Goal: Task Accomplishment & Management: Complete application form

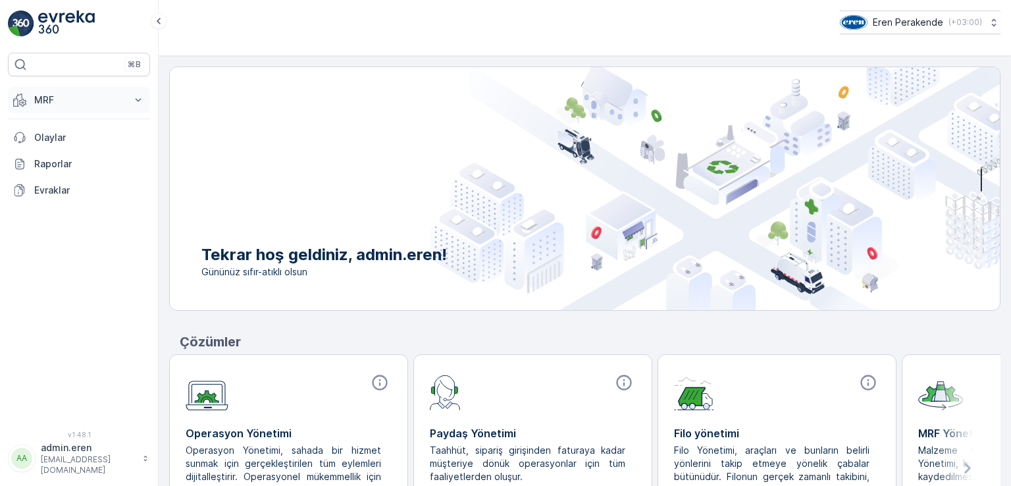
click at [134, 100] on icon at bounding box center [138, 99] width 13 height 13
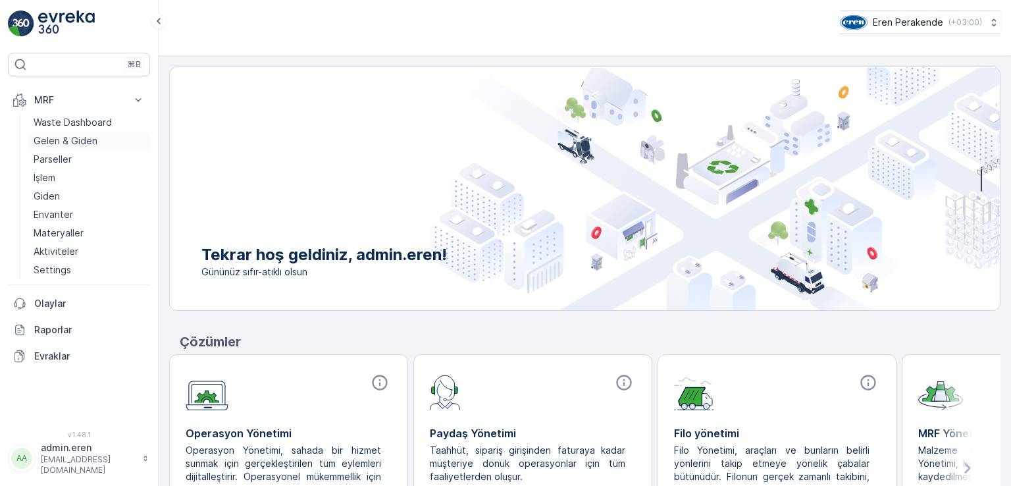
click at [103, 140] on link "Gelen & Giden" at bounding box center [89, 141] width 122 height 18
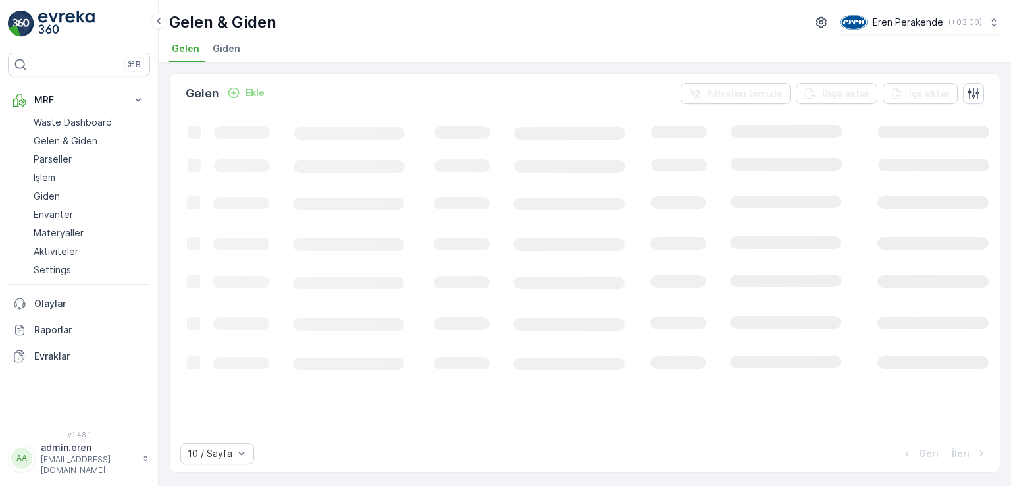
click at [250, 92] on p "Ekle" at bounding box center [255, 92] width 19 height 13
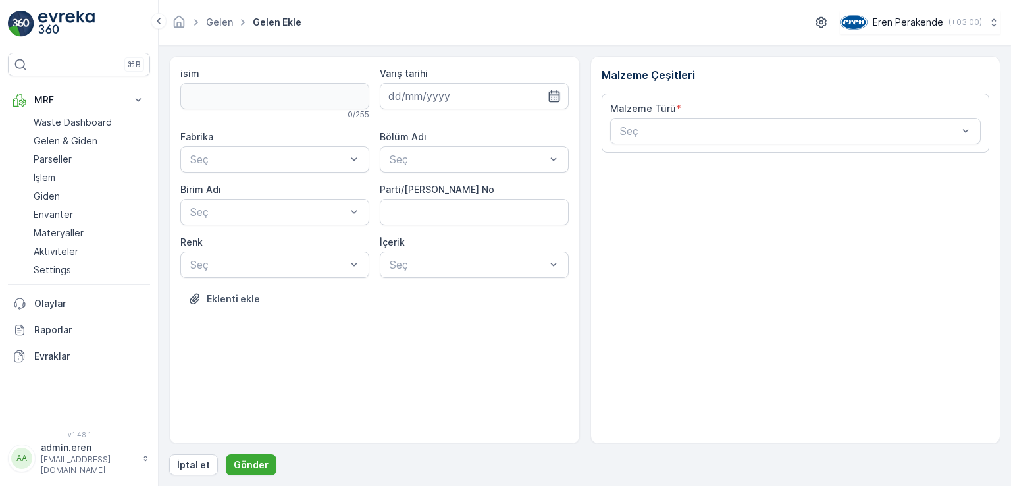
click at [548, 88] on input at bounding box center [474, 96] width 189 height 26
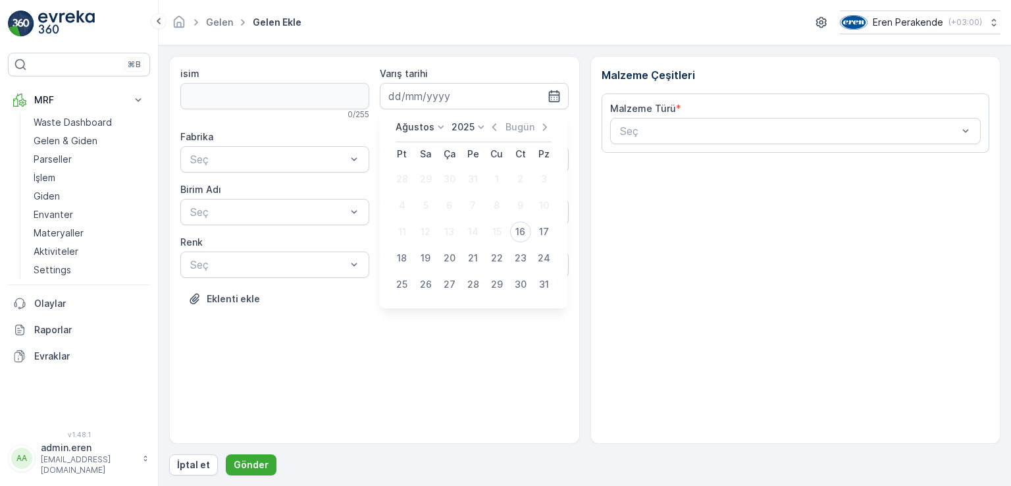
click at [521, 232] on div "16" at bounding box center [520, 231] width 21 height 21
type input "[DATE]"
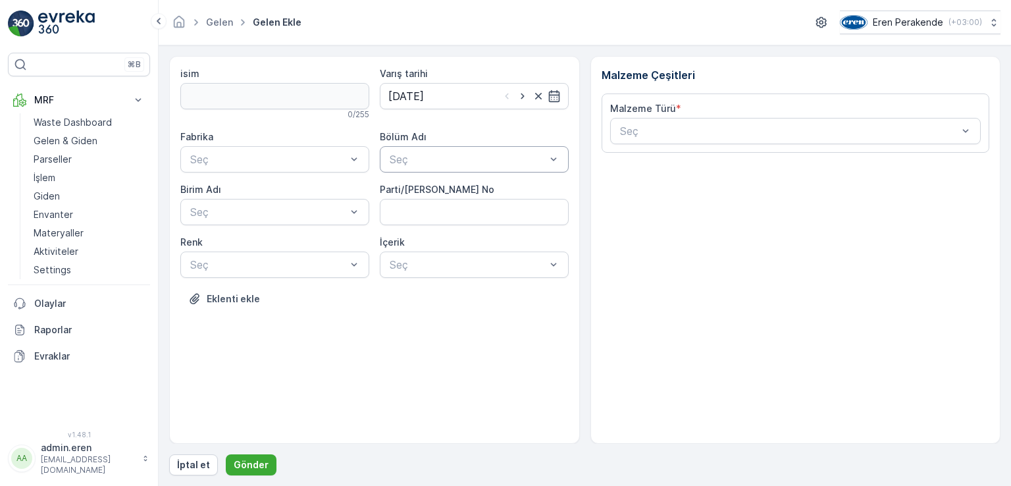
click at [469, 161] on div at bounding box center [467, 159] width 159 height 12
click at [463, 193] on div "Devanlay" at bounding box center [474, 191] width 173 height 12
click at [240, 195] on div "Çorlu" at bounding box center [274, 191] width 173 height 12
click at [255, 221] on div "Seç" at bounding box center [274, 212] width 189 height 26
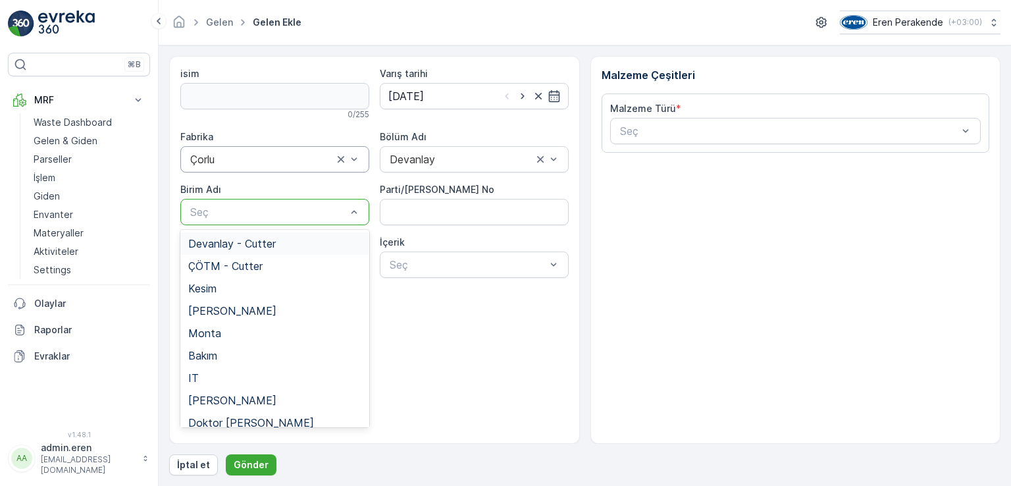
click at [255, 242] on span "Devanlay - Cutter" at bounding box center [232, 244] width 88 height 12
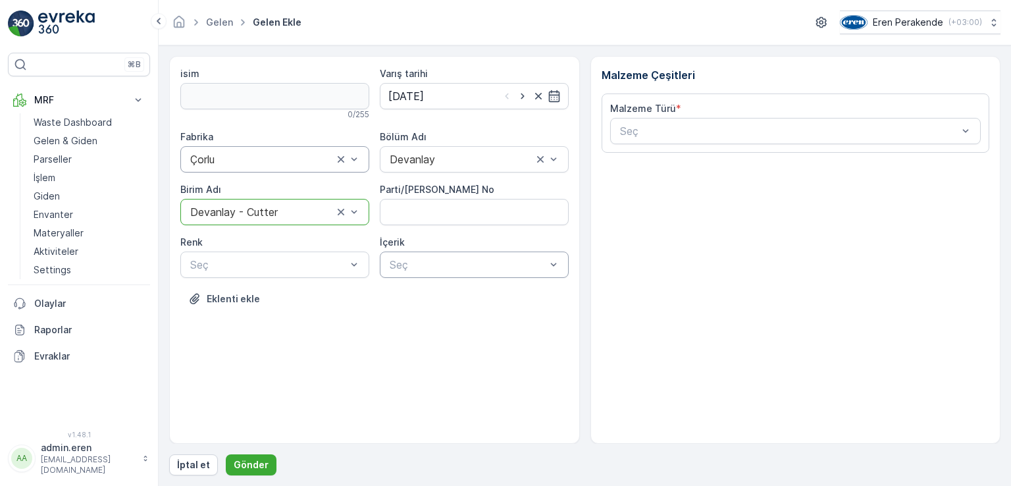
click at [542, 262] on div at bounding box center [467, 265] width 159 height 12
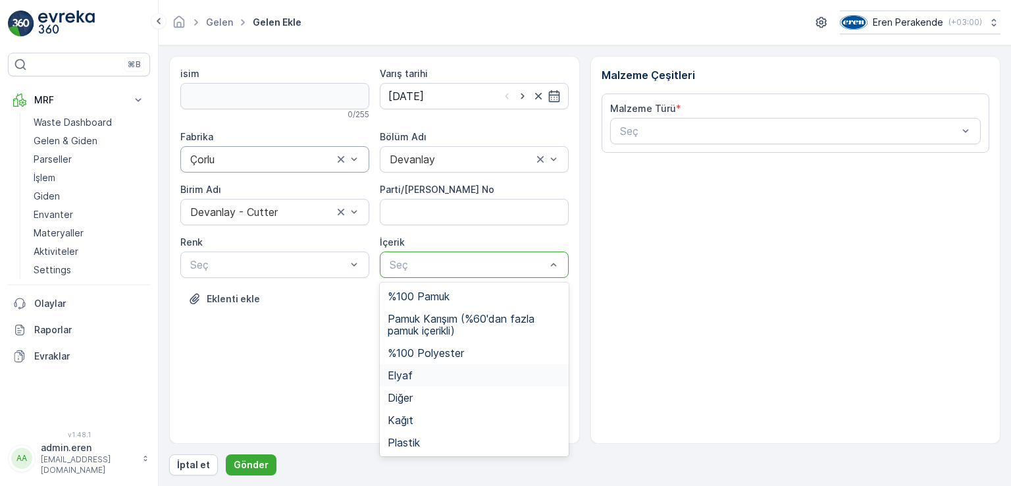
click at [403, 371] on span "Elyaf" at bounding box center [400, 375] width 25 height 12
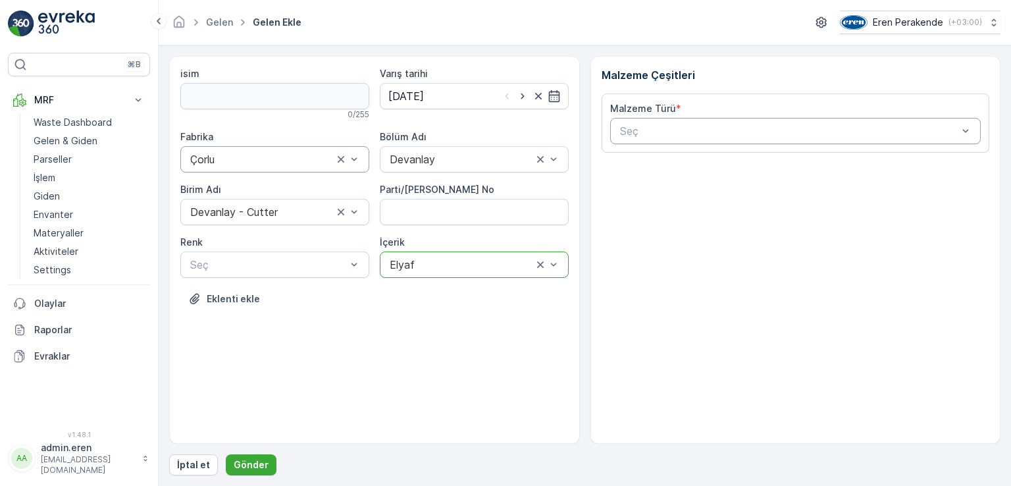
click at [702, 134] on div at bounding box center [789, 131] width 341 height 12
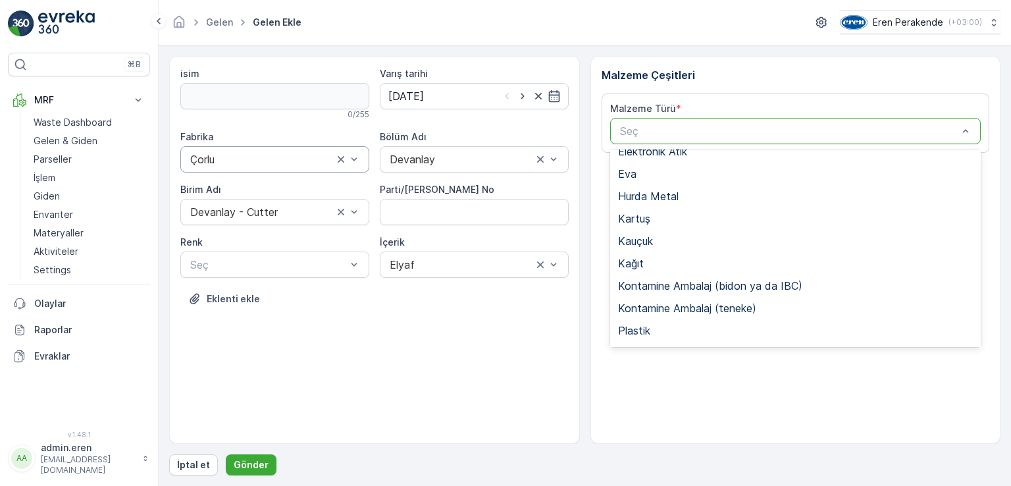
scroll to position [198, 0]
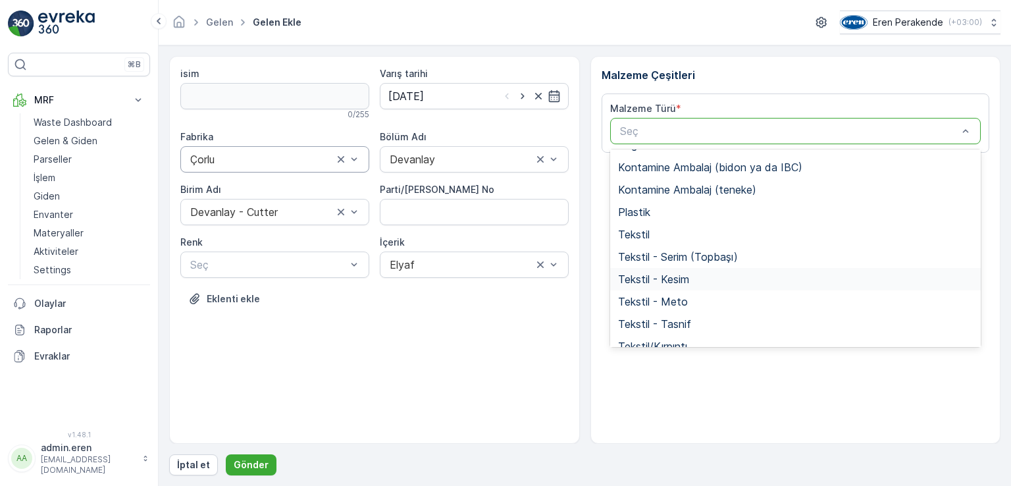
click at [722, 277] on div "Tekstil - Kesim" at bounding box center [796, 279] width 356 height 12
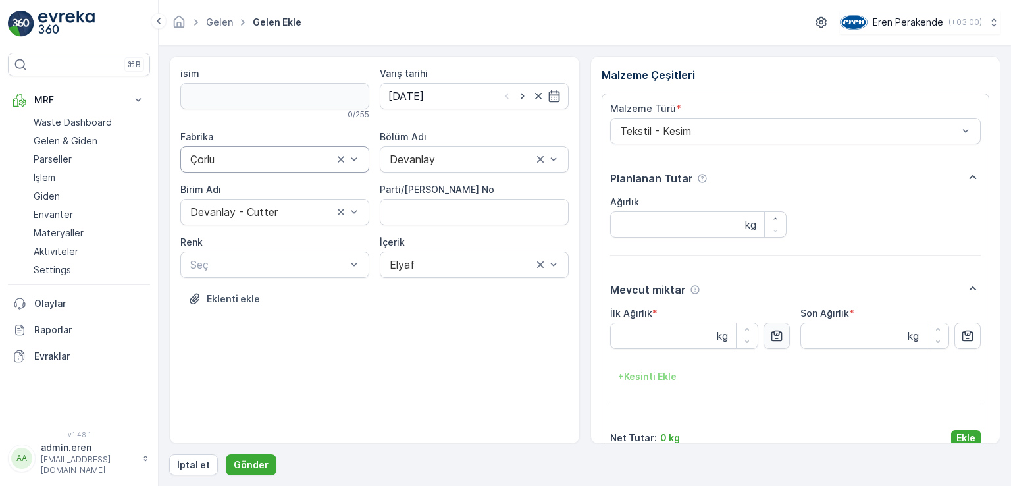
click at [779, 330] on icon "button" at bounding box center [776, 335] width 13 height 13
type Ağırlık "4.69"
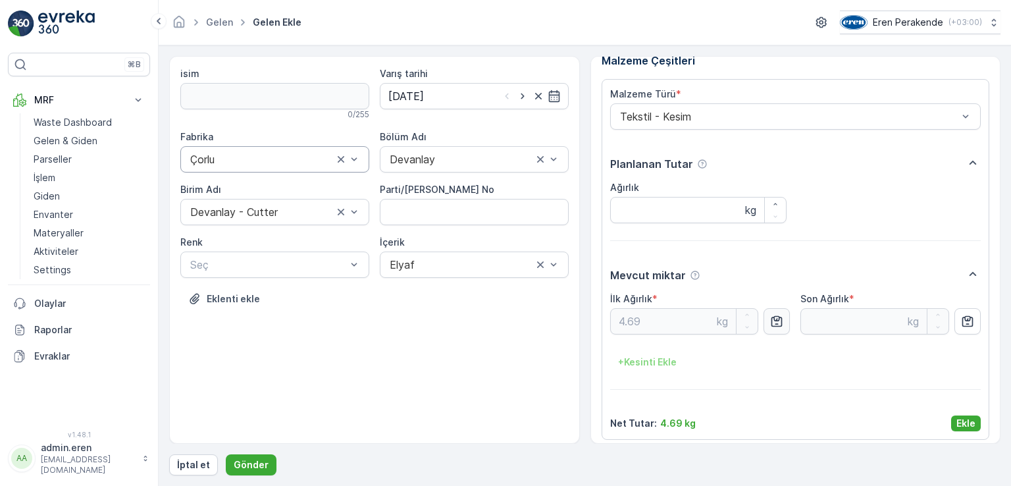
scroll to position [21, 0]
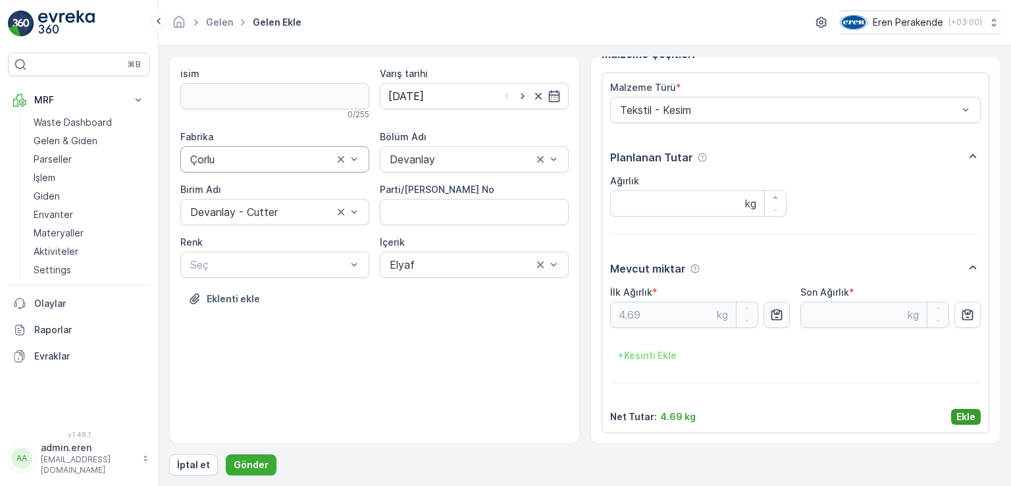
click at [960, 418] on p "Ekle" at bounding box center [966, 416] width 19 height 13
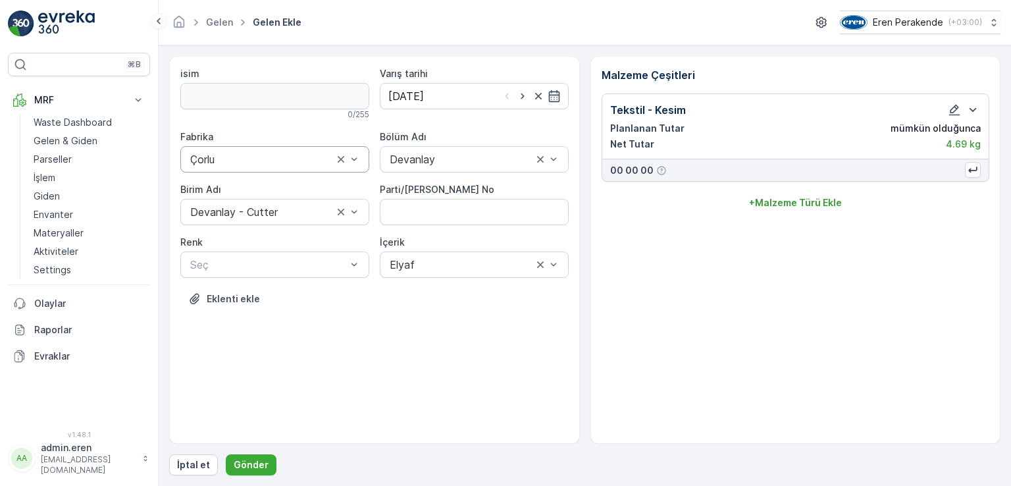
scroll to position [0, 0]
click at [251, 463] on p "Gönder" at bounding box center [251, 464] width 35 height 13
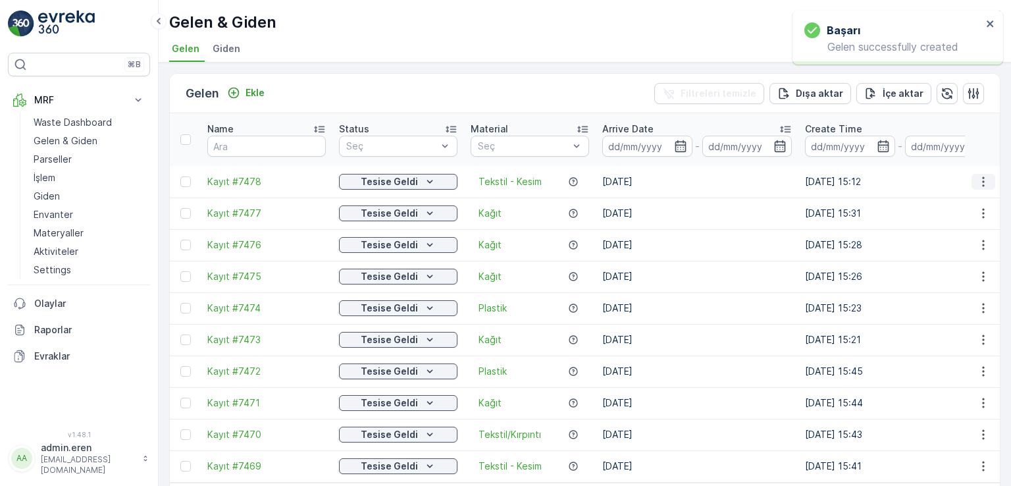
click at [980, 175] on icon "button" at bounding box center [983, 181] width 13 height 13
click at [938, 243] on span "QR'ı yazdır" at bounding box center [924, 242] width 47 height 13
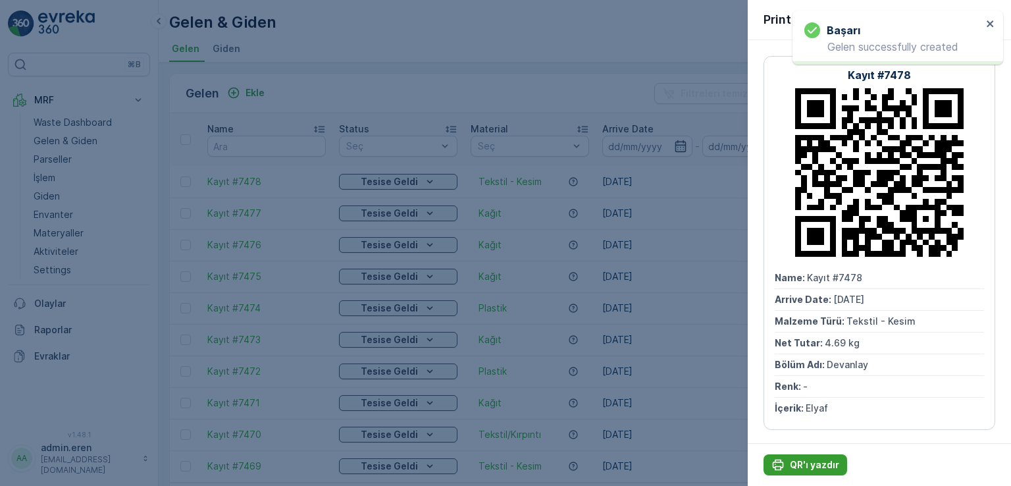
click at [795, 458] on p "QR'ı yazdır" at bounding box center [814, 464] width 49 height 13
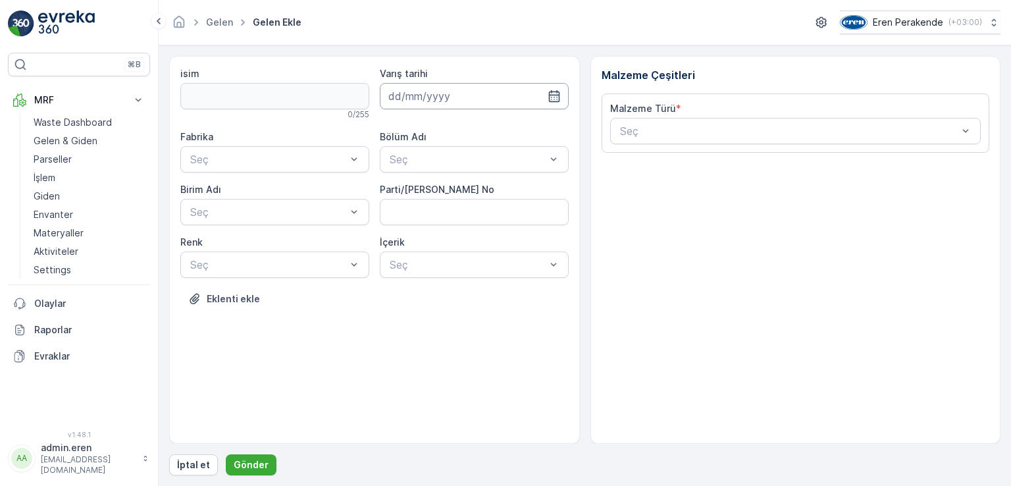
click at [510, 86] on input at bounding box center [474, 96] width 189 height 26
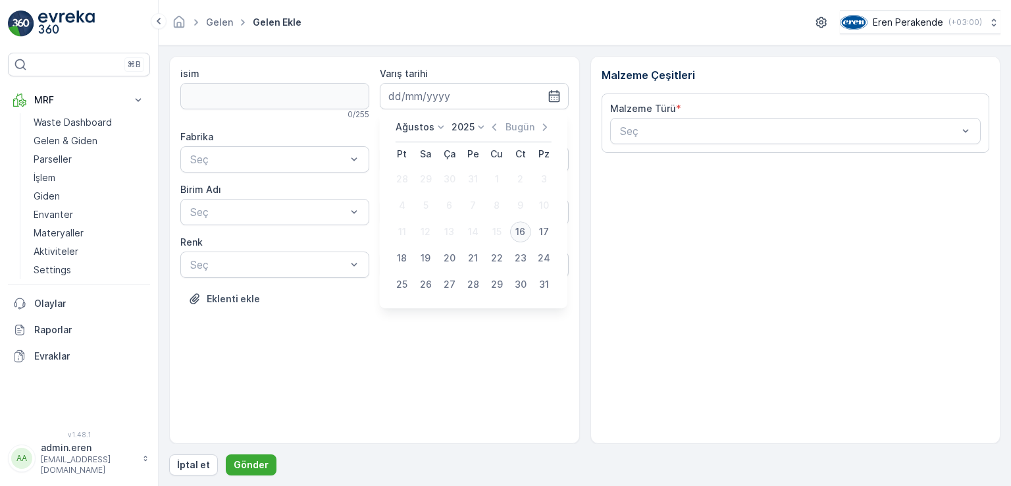
click at [522, 232] on div "16" at bounding box center [520, 231] width 21 height 21
type input "[DATE]"
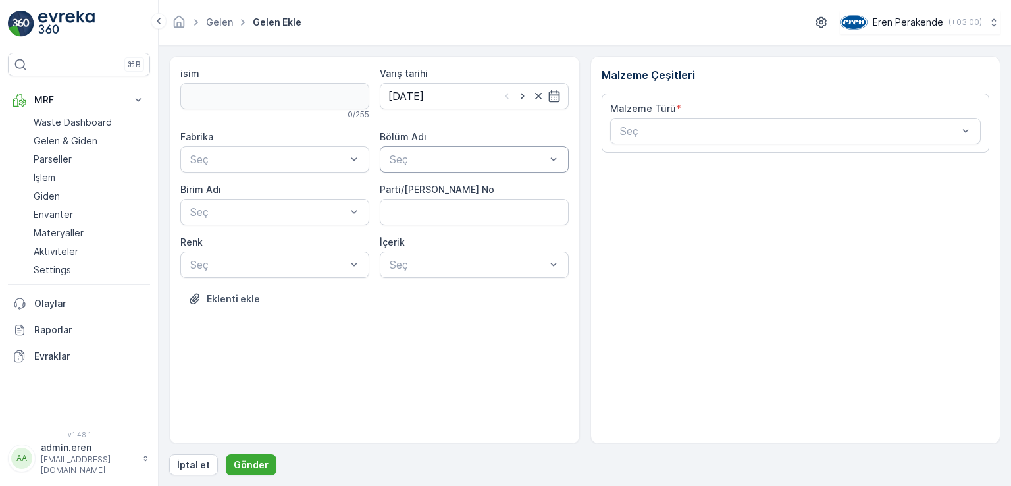
click at [471, 161] on div at bounding box center [467, 159] width 159 height 12
click at [477, 193] on div "Devanlay" at bounding box center [474, 191] width 173 height 12
click at [467, 265] on div at bounding box center [467, 265] width 159 height 12
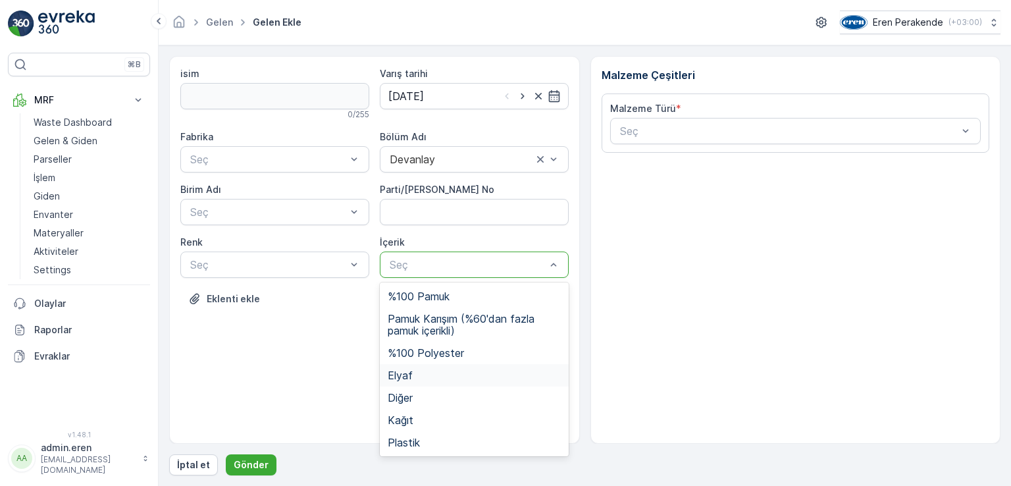
drag, startPoint x: 410, startPoint y: 372, endPoint x: 375, endPoint y: 331, distance: 54.1
click at [409, 371] on span "Elyaf" at bounding box center [400, 375] width 25 height 12
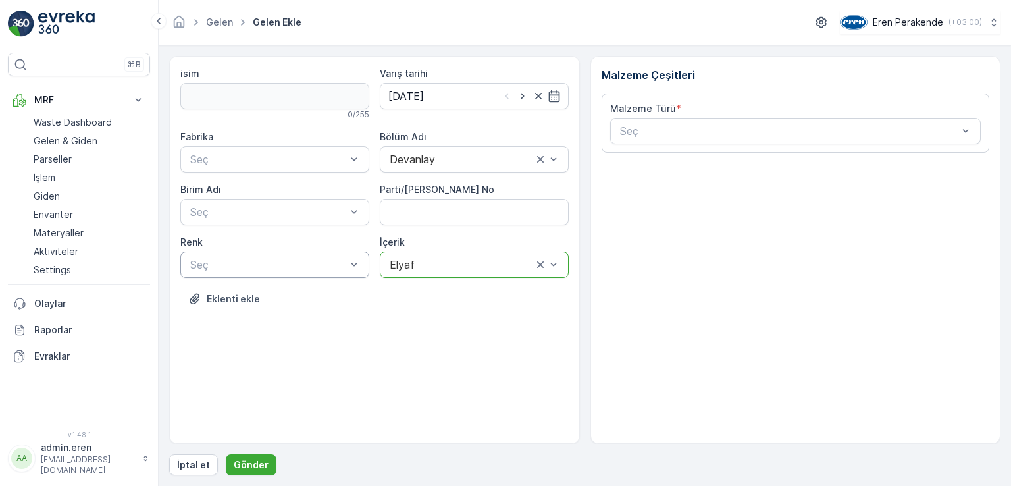
click at [327, 265] on div at bounding box center [268, 265] width 159 height 12
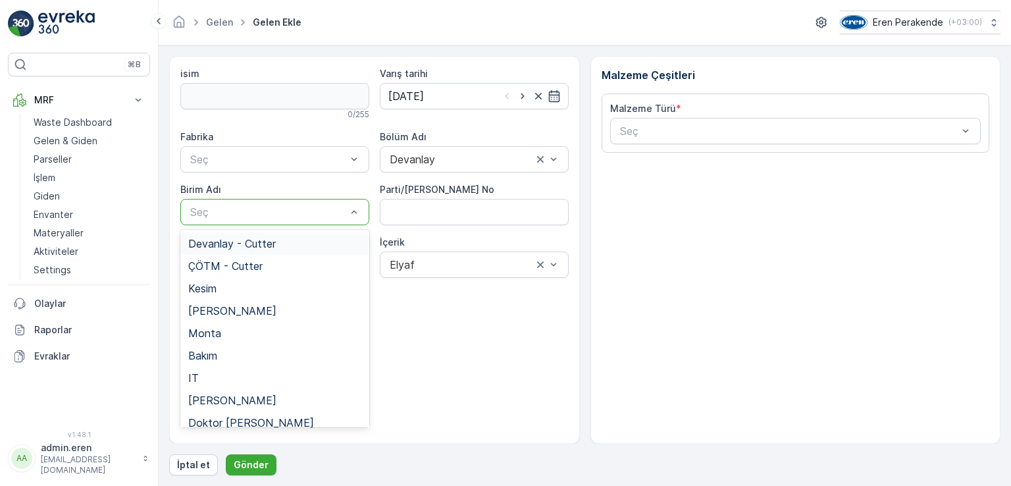
click at [270, 250] on span "Devanlay - Cutter" at bounding box center [232, 244] width 88 height 12
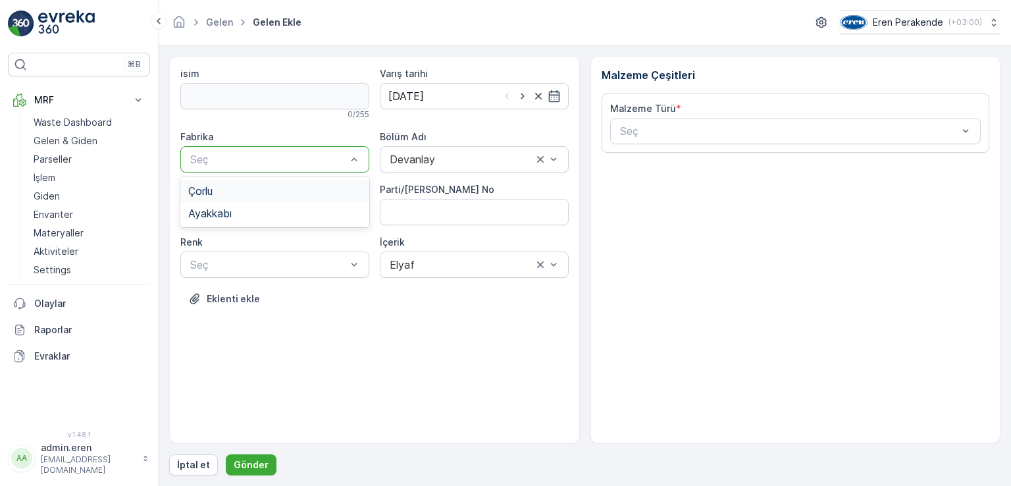
click at [300, 195] on div "Çorlu" at bounding box center [274, 191] width 173 height 12
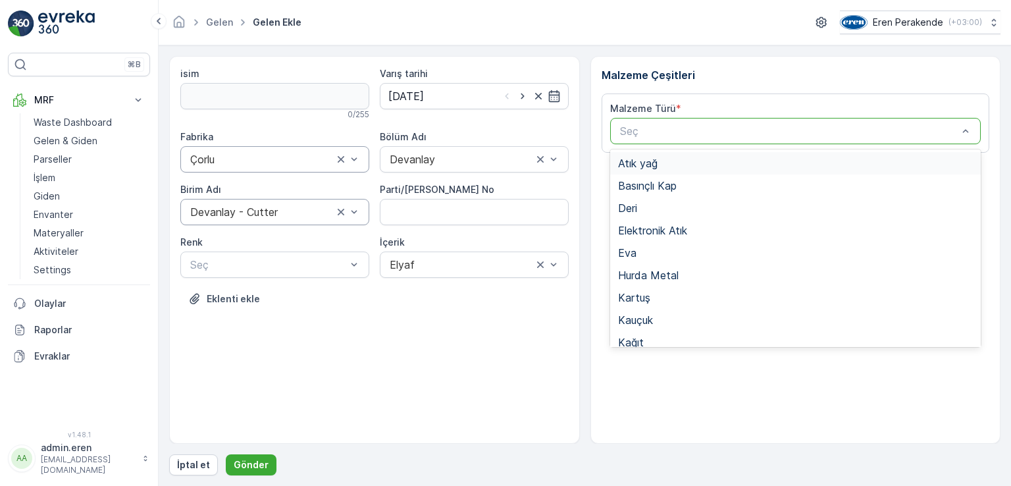
click at [702, 132] on div at bounding box center [789, 131] width 341 height 12
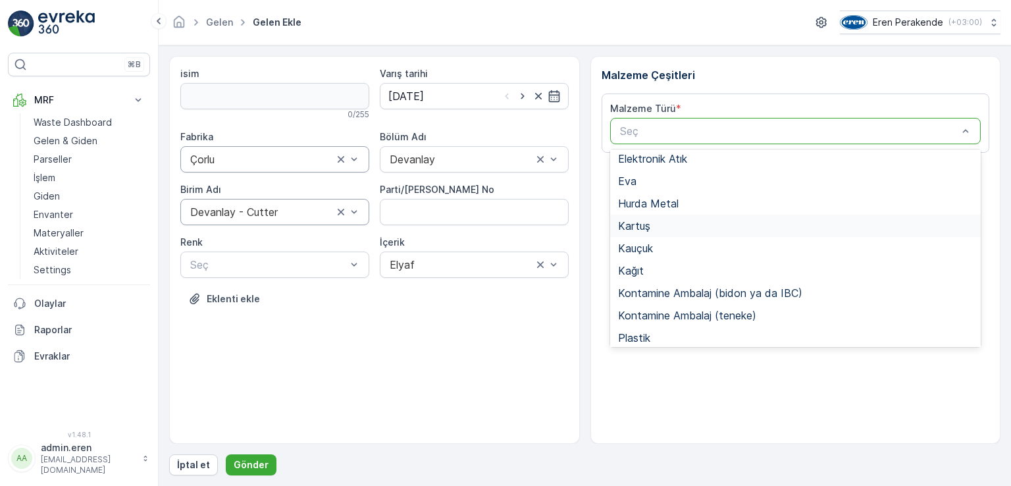
scroll to position [255, 0]
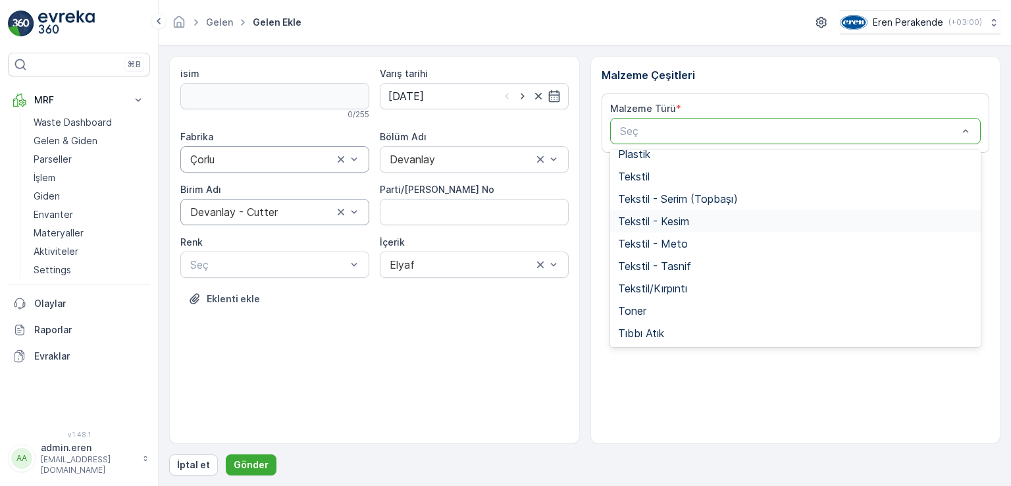
click at [689, 223] on span "Tekstil - Kesim" at bounding box center [653, 221] width 71 height 12
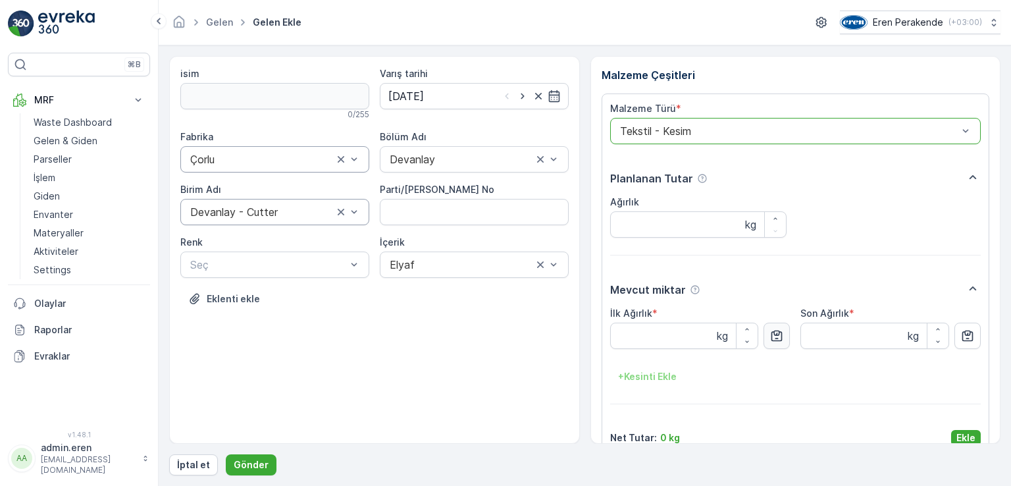
click at [777, 341] on icon "button" at bounding box center [777, 335] width 11 height 11
type Ağırlık "7.71"
click at [966, 437] on p "Ekle" at bounding box center [966, 437] width 19 height 13
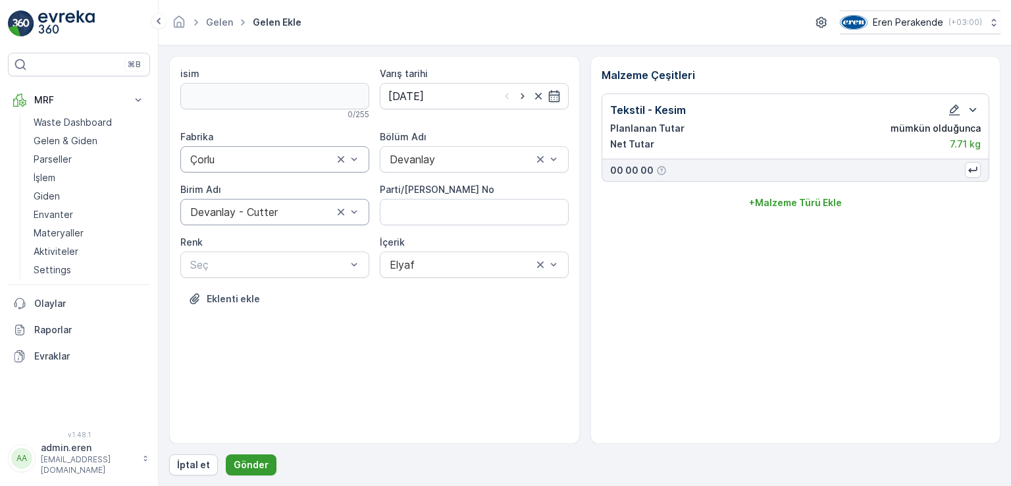
click at [242, 455] on div "isim 0 / 255 Varış tarihi [DATE] Fabrika Çorlu Bölüm Adı Devanlay Birim Adı Dev…" at bounding box center [585, 265] width 832 height 419
click at [242, 455] on button "Gönder" at bounding box center [251, 464] width 51 height 21
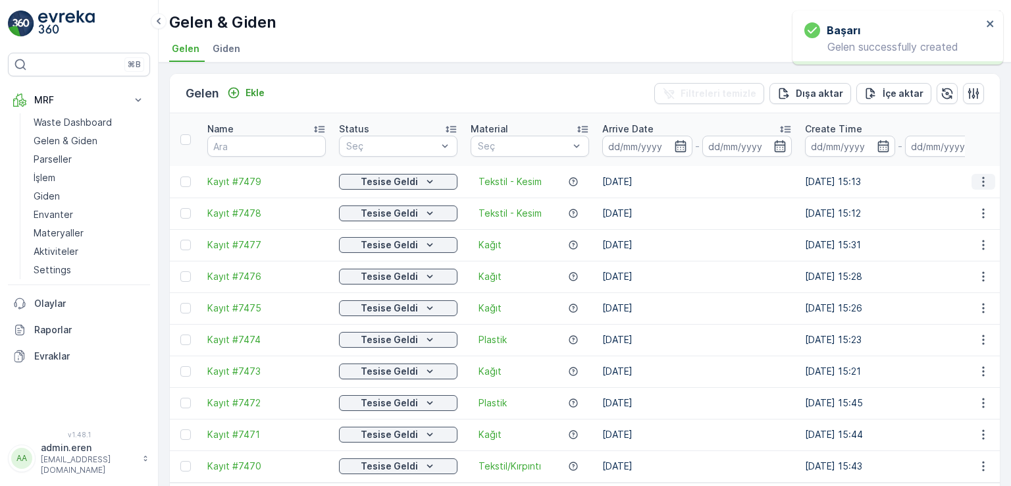
click at [979, 175] on icon "button" at bounding box center [983, 181] width 13 height 13
click at [952, 242] on div "QR'ı yazdır" at bounding box center [952, 243] width 115 height 18
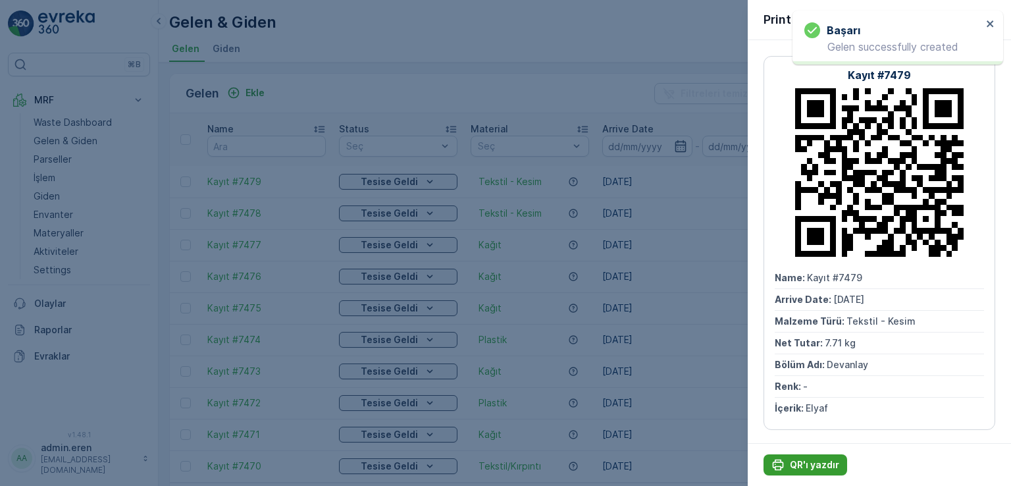
click at [807, 462] on p "QR'ı yazdır" at bounding box center [814, 464] width 49 height 13
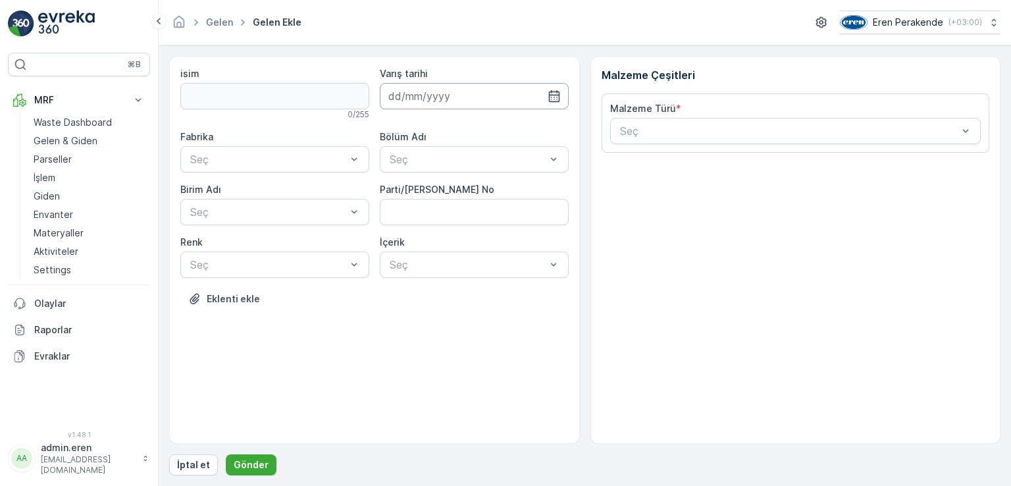
click at [500, 92] on input at bounding box center [474, 96] width 189 height 26
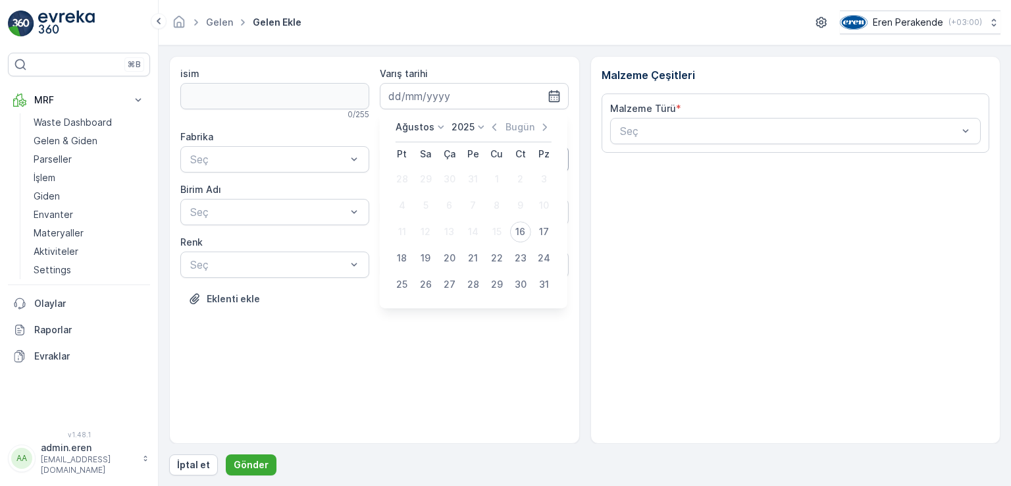
drag, startPoint x: 524, startPoint y: 230, endPoint x: 440, endPoint y: 169, distance: 104.2
click at [524, 230] on div "16" at bounding box center [520, 231] width 21 height 21
type input "[DATE]"
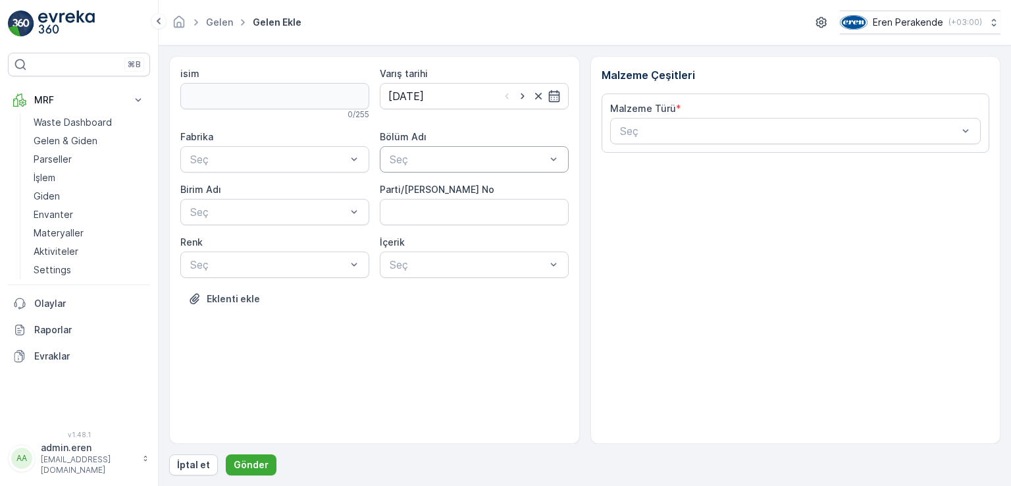
click at [435, 161] on div at bounding box center [467, 159] width 159 height 12
click at [445, 195] on div "Devanlay" at bounding box center [474, 191] width 173 height 12
click at [309, 153] on div at bounding box center [268, 159] width 159 height 12
click at [270, 188] on div "Çorlu" at bounding box center [274, 191] width 173 height 12
click at [275, 206] on div at bounding box center [268, 212] width 159 height 12
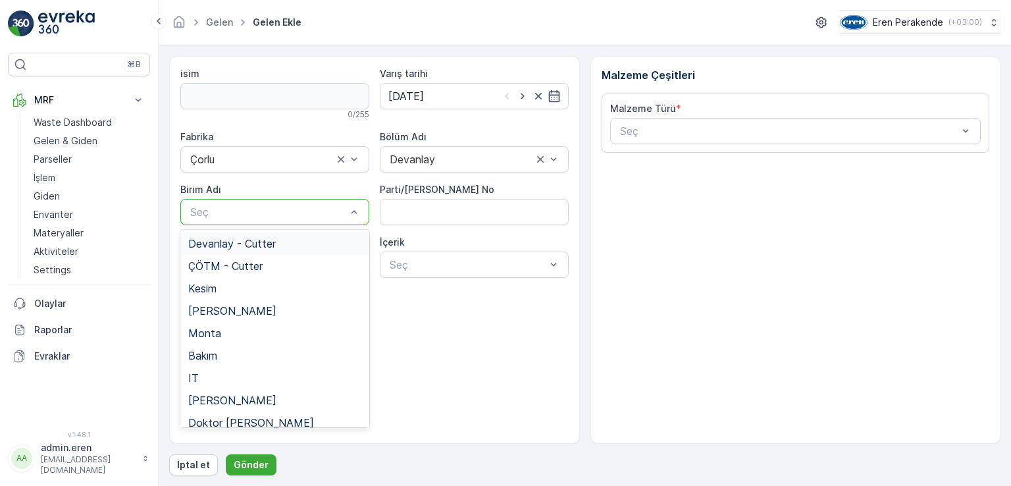
click at [271, 236] on div "Devanlay - Cutter" at bounding box center [274, 243] width 189 height 22
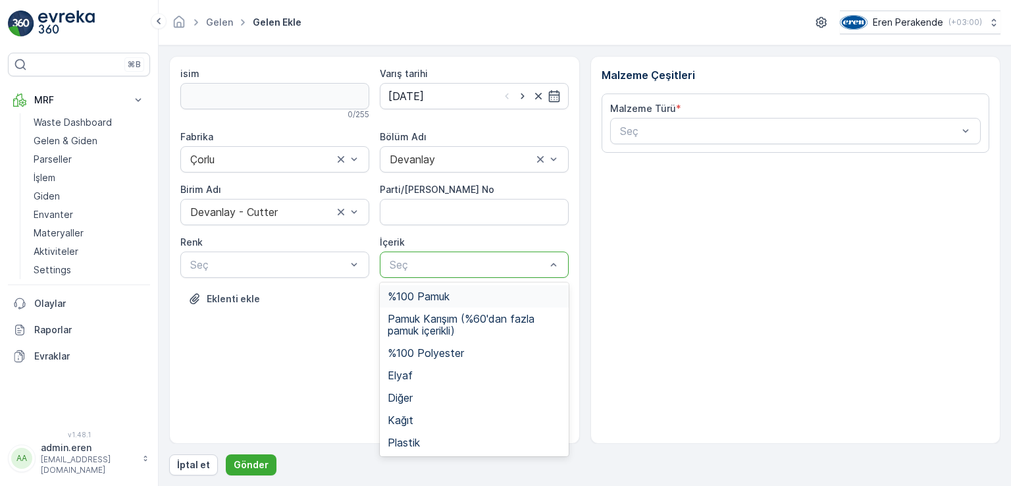
click at [566, 259] on div "Seç" at bounding box center [474, 264] width 189 height 26
click at [428, 372] on div "Elyaf" at bounding box center [474, 375] width 173 height 12
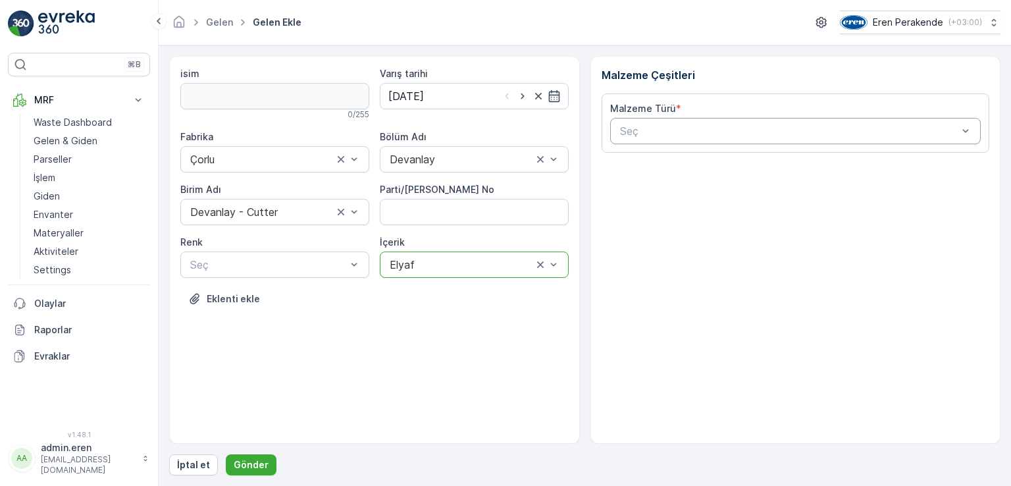
click at [772, 139] on div "Seç" at bounding box center [795, 131] width 371 height 26
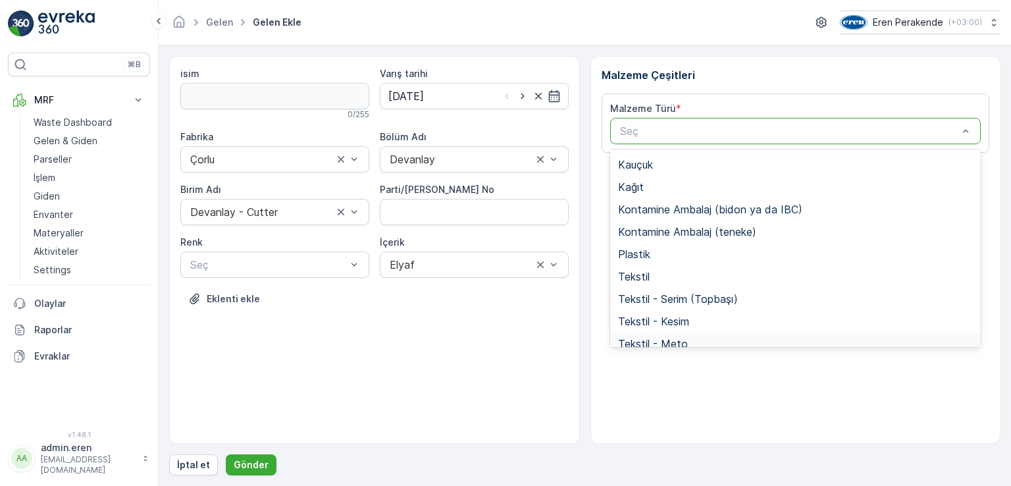
scroll to position [255, 0]
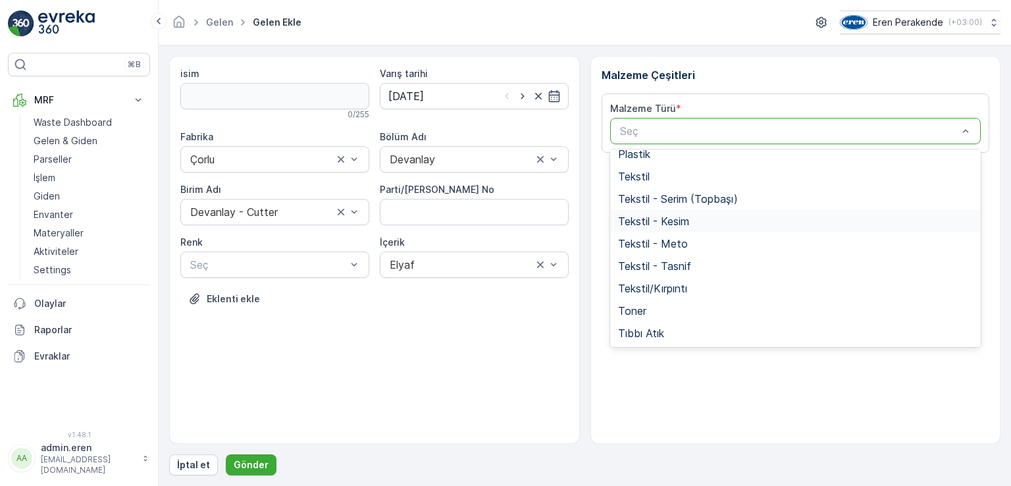
click at [675, 225] on span "Tekstil - Kesim" at bounding box center [653, 221] width 71 height 12
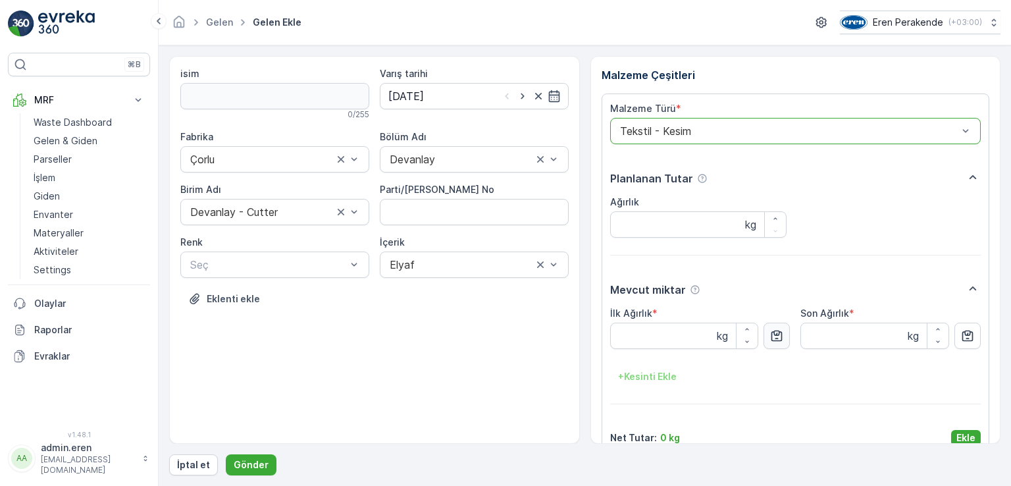
click at [779, 336] on icon "button" at bounding box center [776, 335] width 13 height 13
type Ağırlık "6.44"
click at [964, 433] on p "Ekle" at bounding box center [966, 437] width 19 height 13
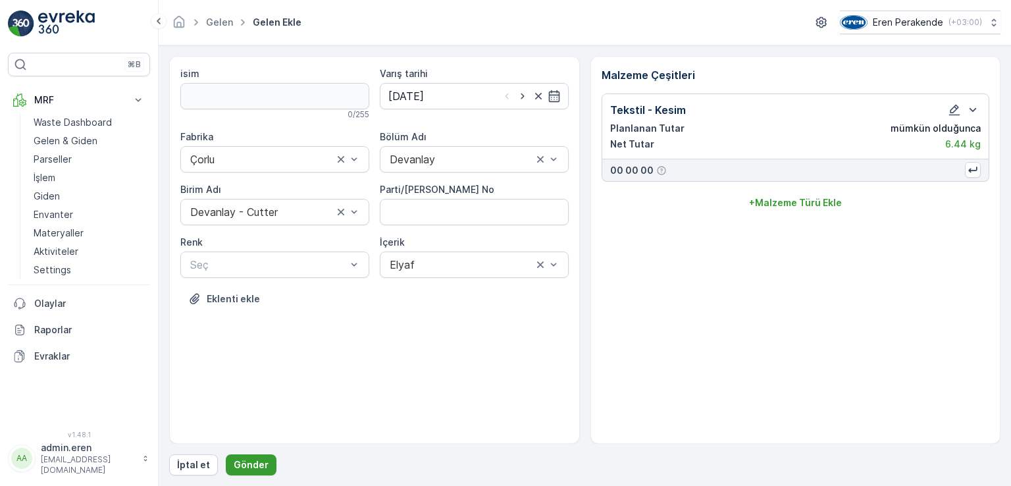
click at [245, 463] on p "Gönder" at bounding box center [251, 464] width 35 height 13
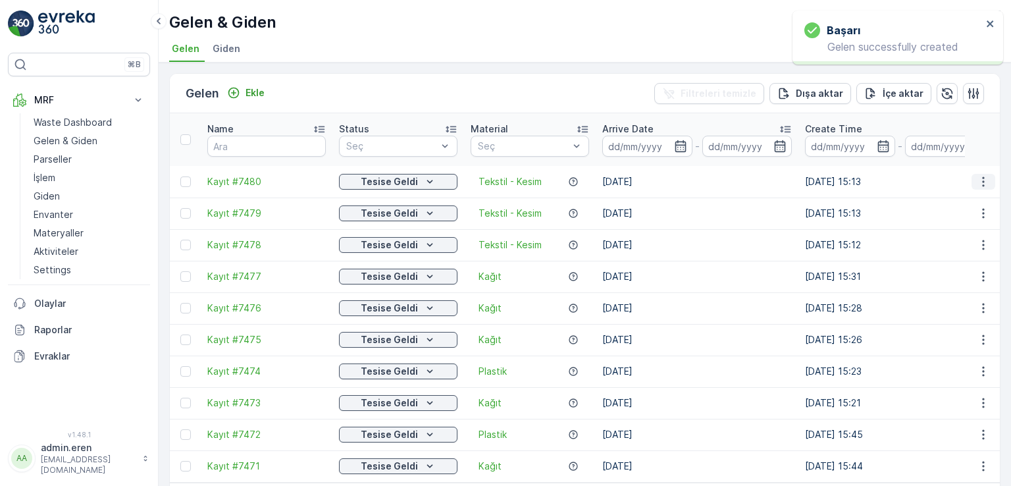
click at [990, 174] on button "button" at bounding box center [984, 182] width 24 height 16
click at [940, 245] on span "QR'ı yazdır" at bounding box center [924, 242] width 47 height 13
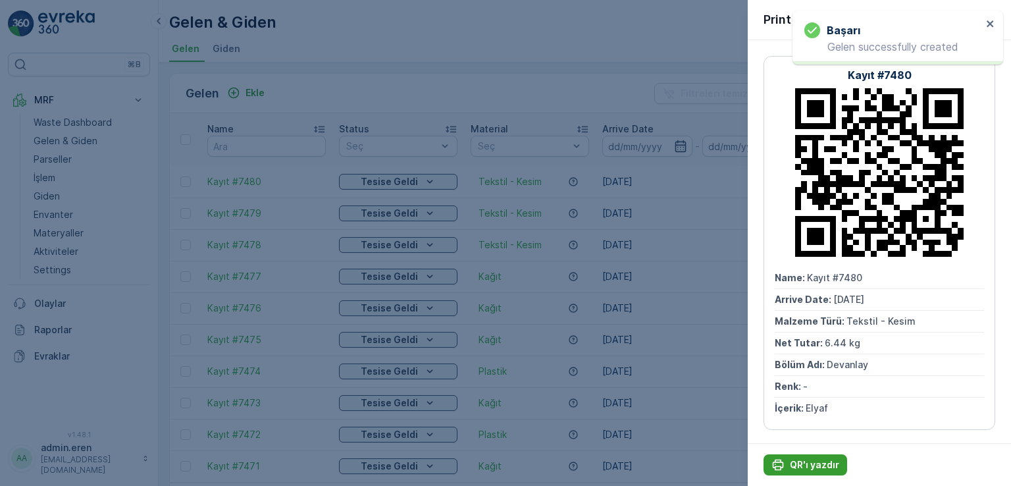
click at [785, 458] on div "QR'ı yazdır" at bounding box center [806, 464] width 68 height 13
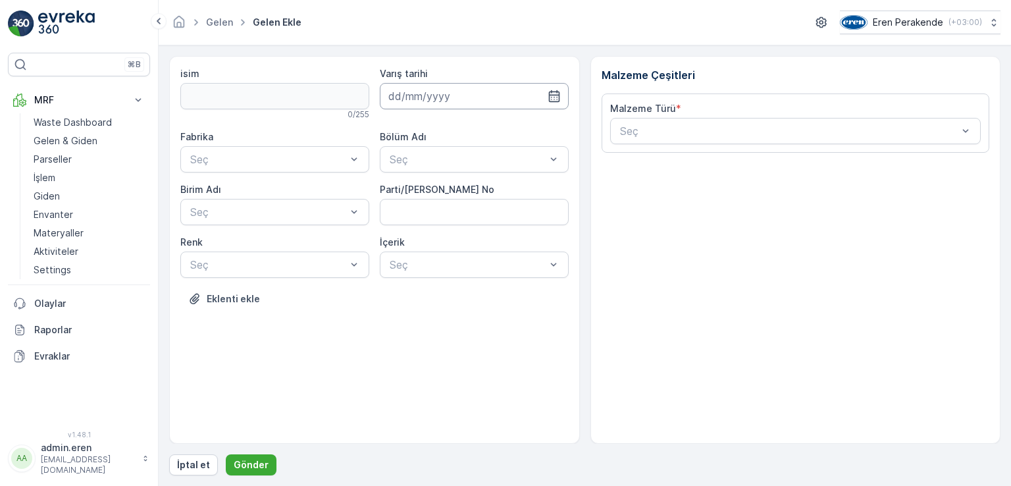
click at [411, 93] on input at bounding box center [474, 96] width 189 height 26
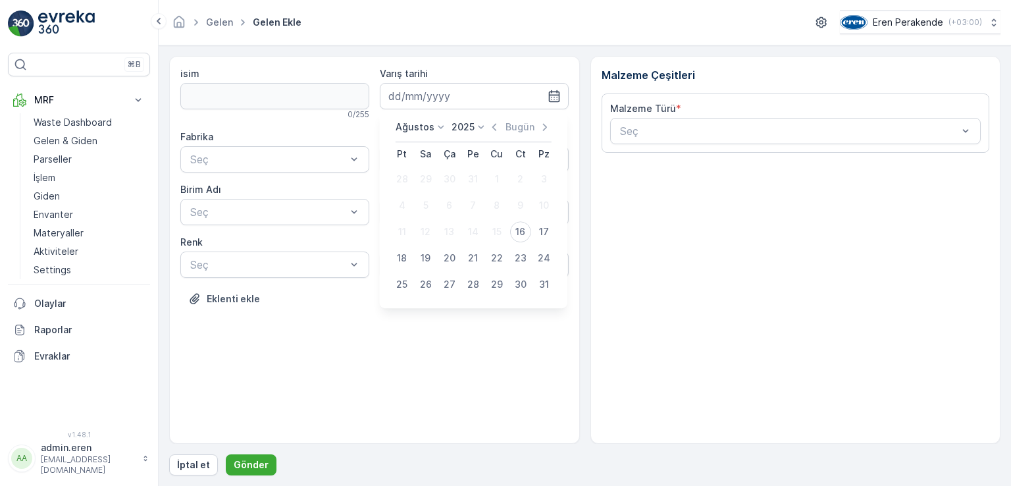
click at [512, 230] on div "16" at bounding box center [520, 231] width 21 height 21
type input "[DATE]"
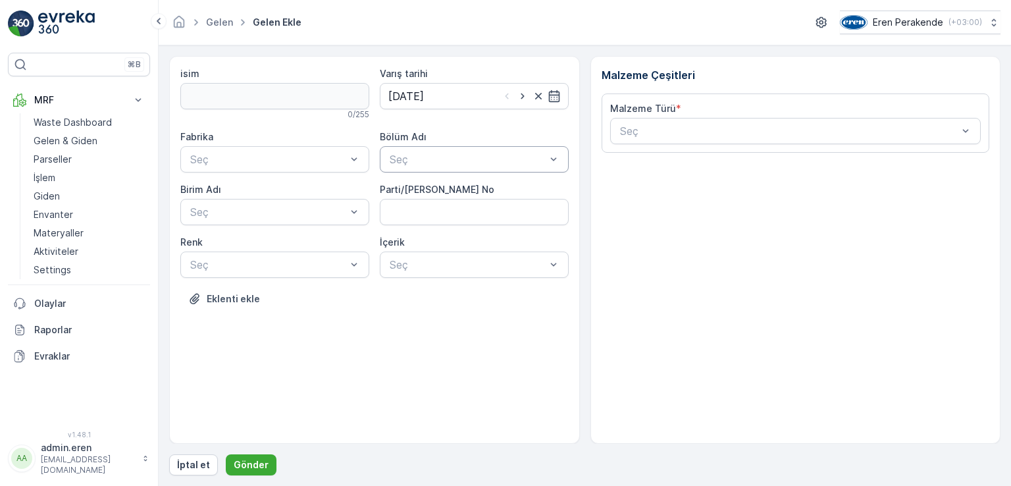
click at [498, 158] on div at bounding box center [467, 159] width 159 height 12
click at [482, 206] on div "Eren" at bounding box center [474, 213] width 189 height 22
click at [519, 159] on div at bounding box center [460, 159] width 145 height 12
click at [463, 192] on div "Devanlay" at bounding box center [474, 191] width 173 height 12
drag, startPoint x: 365, startPoint y: 149, endPoint x: 330, endPoint y: 163, distance: 37.5
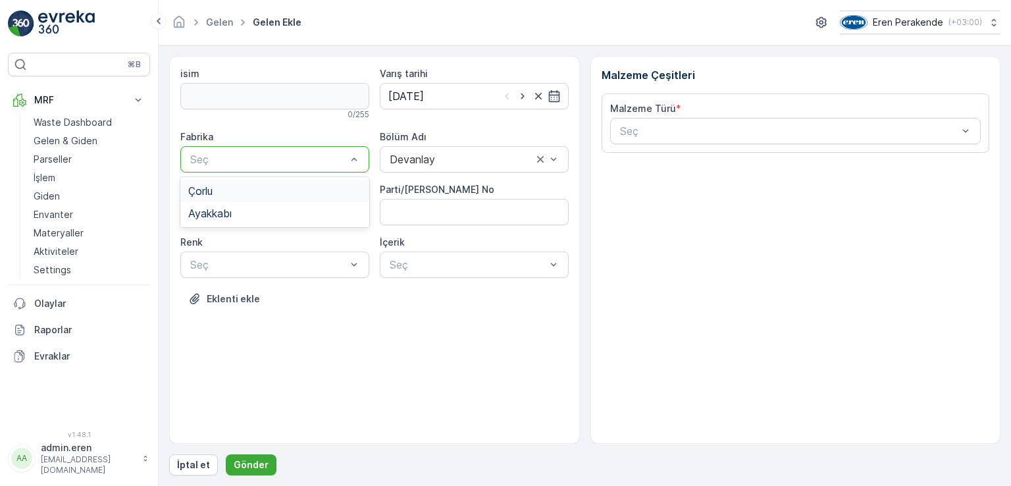
click at [365, 150] on div "Seç" at bounding box center [274, 159] width 189 height 26
click at [268, 183] on div "Çorlu" at bounding box center [274, 191] width 189 height 22
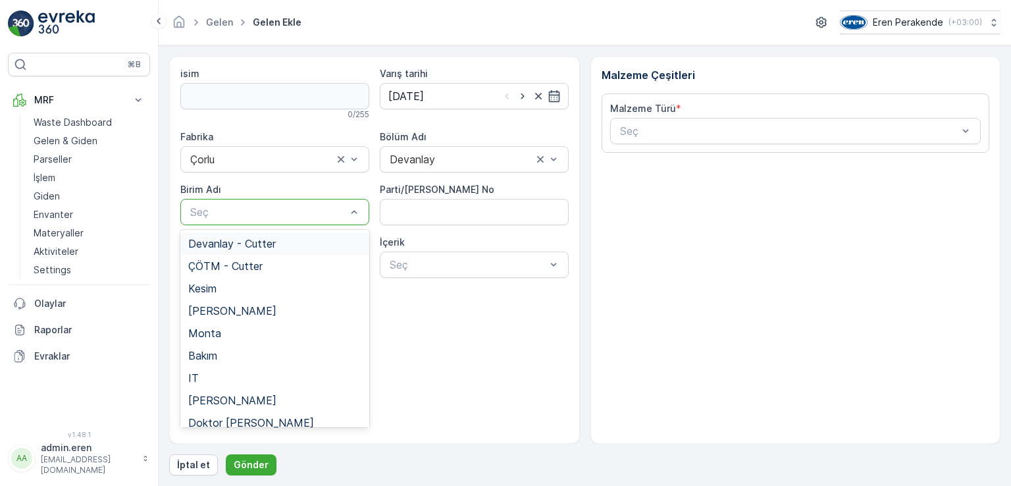
drag, startPoint x: 269, startPoint y: 199, endPoint x: 267, endPoint y: 207, distance: 8.1
click at [269, 200] on div "Seç" at bounding box center [274, 212] width 189 height 26
click at [253, 240] on span "Devanlay - Cutter" at bounding box center [232, 244] width 88 height 12
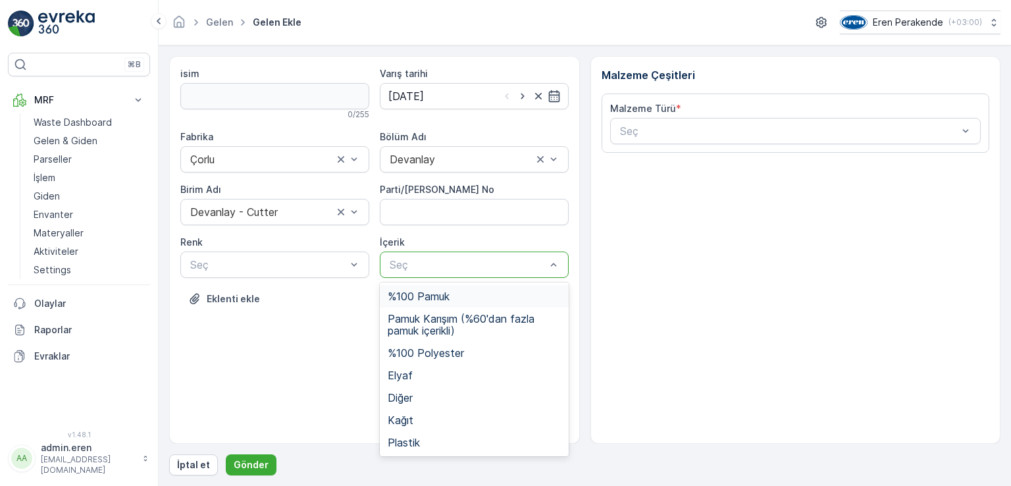
click at [516, 262] on div at bounding box center [467, 265] width 159 height 12
click at [419, 442] on span "Plastik" at bounding box center [404, 442] width 32 height 12
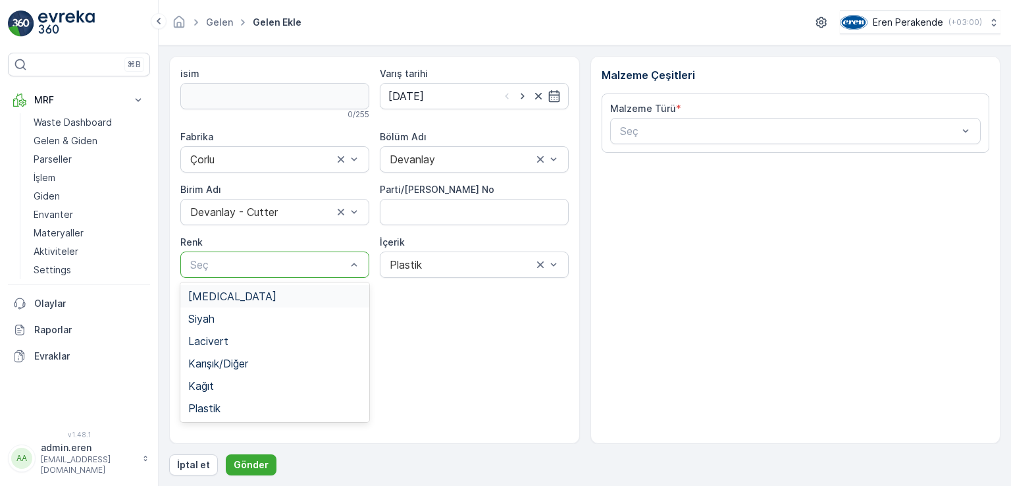
click at [253, 269] on div at bounding box center [268, 265] width 159 height 12
click at [216, 415] on div "Plastik" at bounding box center [274, 408] width 189 height 22
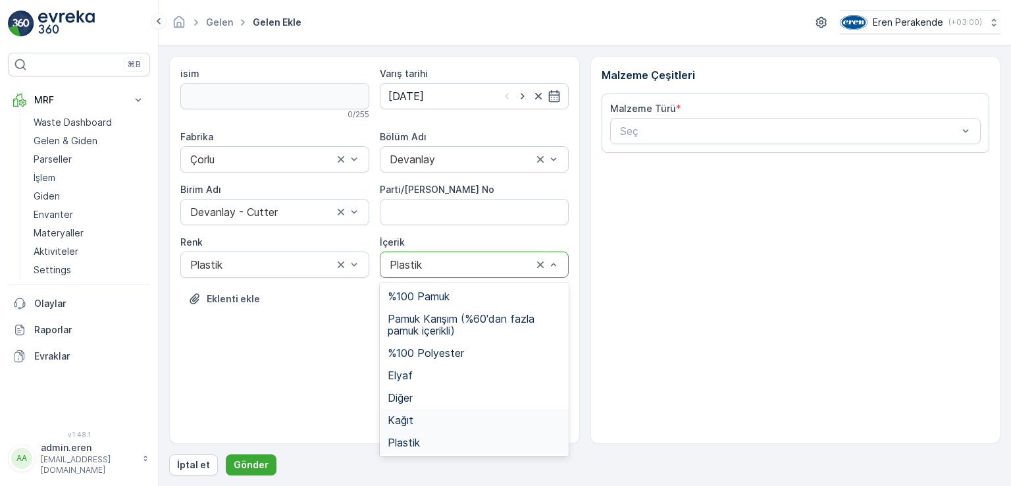
click at [408, 419] on span "Kağıt" at bounding box center [401, 420] width 26 height 12
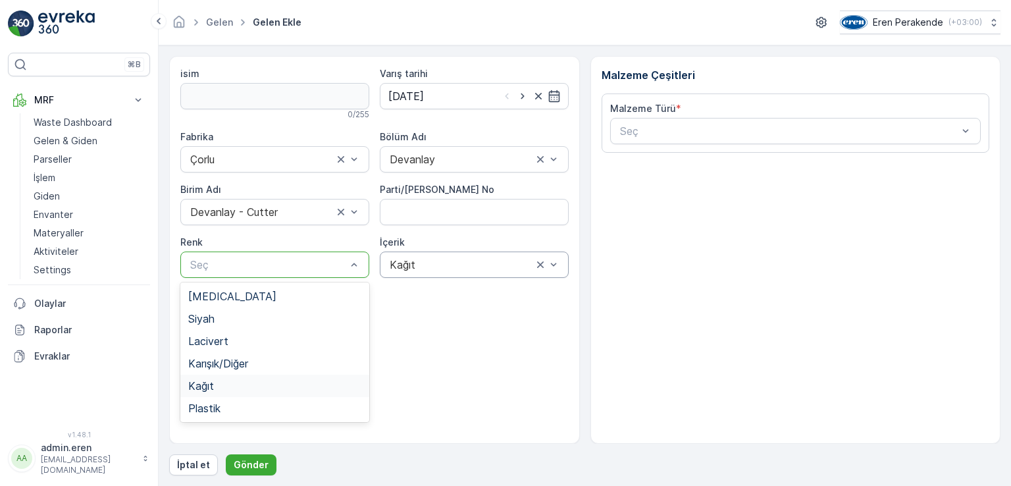
click at [231, 377] on div "Kağıt" at bounding box center [274, 386] width 189 height 22
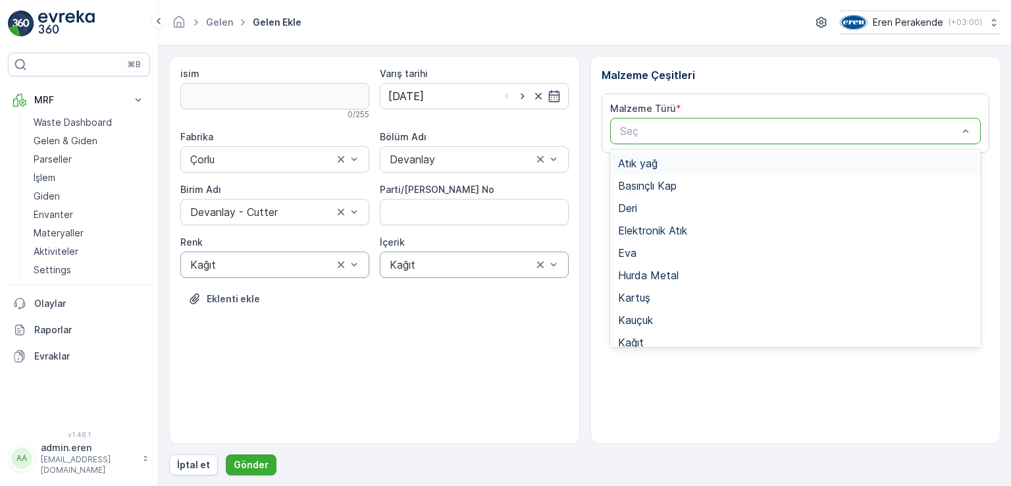
click at [839, 130] on div at bounding box center [789, 131] width 341 height 12
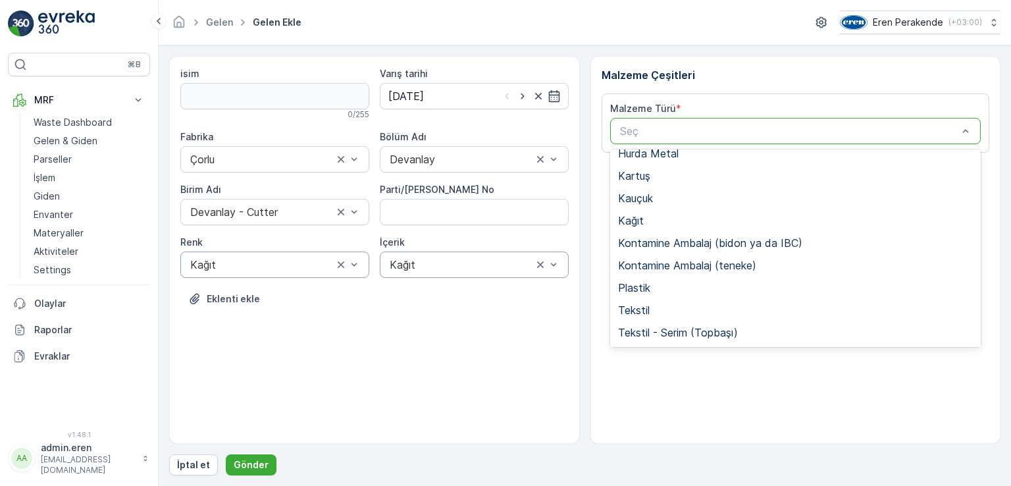
scroll to position [198, 0]
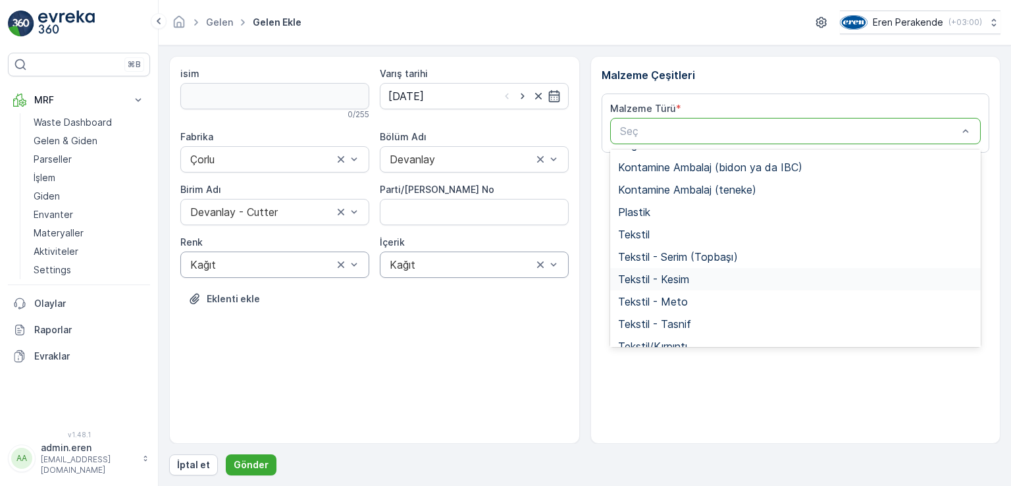
click at [699, 280] on div "Tekstil - Kesim" at bounding box center [796, 279] width 356 height 12
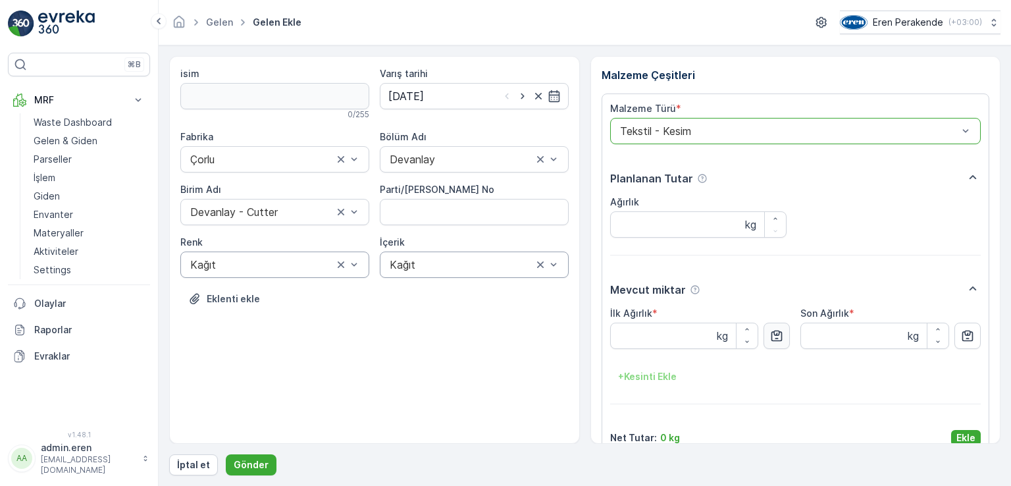
click at [766, 342] on button "button" at bounding box center [777, 336] width 26 height 26
type Ağırlık "5.45"
click at [965, 431] on p "Ekle" at bounding box center [966, 437] width 19 height 13
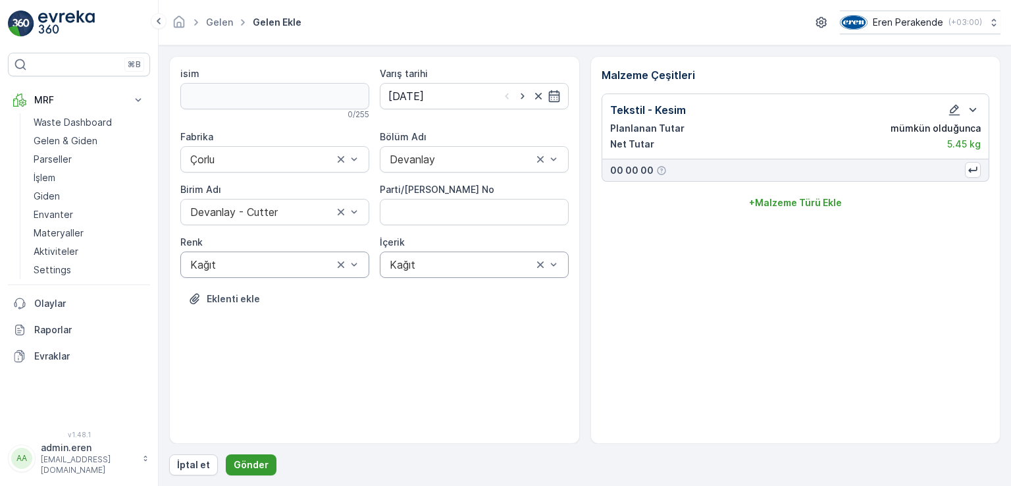
click at [228, 458] on button "Gönder" at bounding box center [251, 464] width 51 height 21
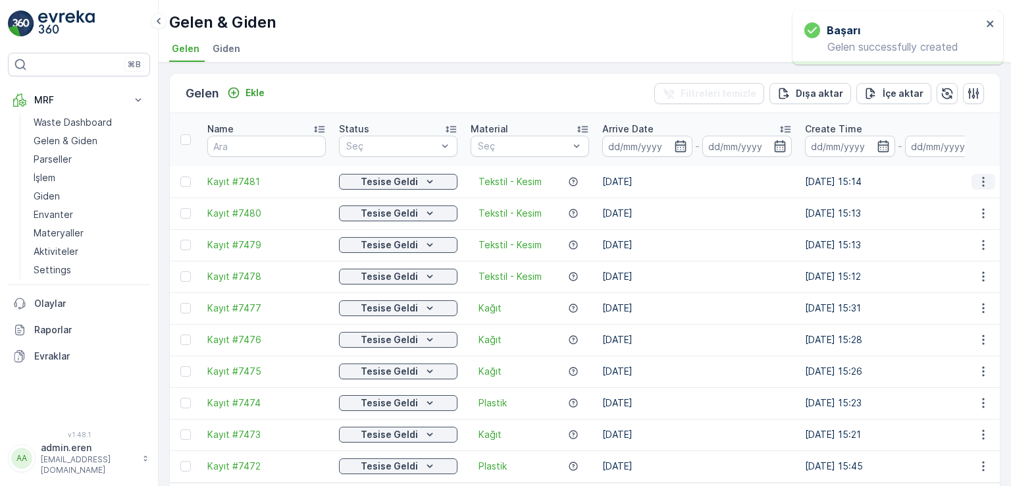
click at [979, 175] on icon "button" at bounding box center [983, 181] width 13 height 13
click at [928, 246] on span "QR'ı yazdır" at bounding box center [924, 242] width 47 height 13
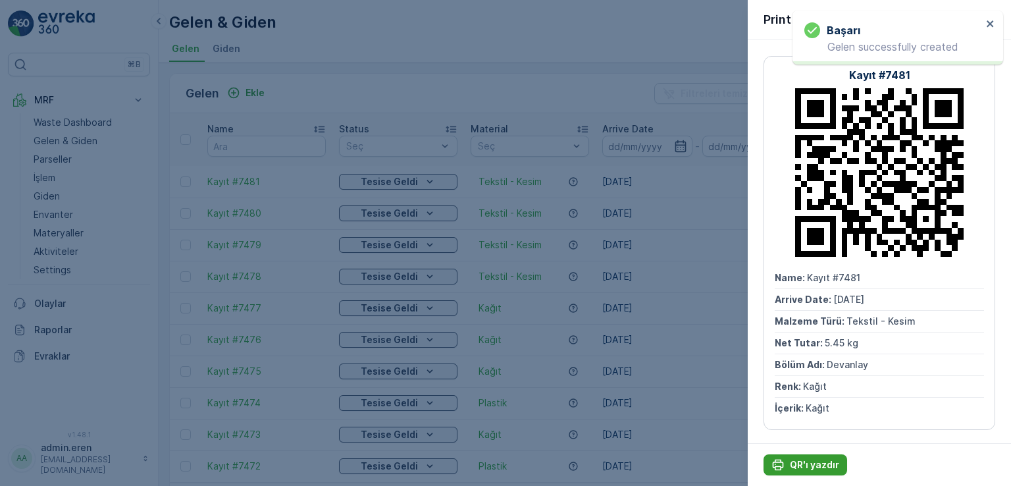
click at [810, 462] on p "QR'ı yazdır" at bounding box center [814, 464] width 49 height 13
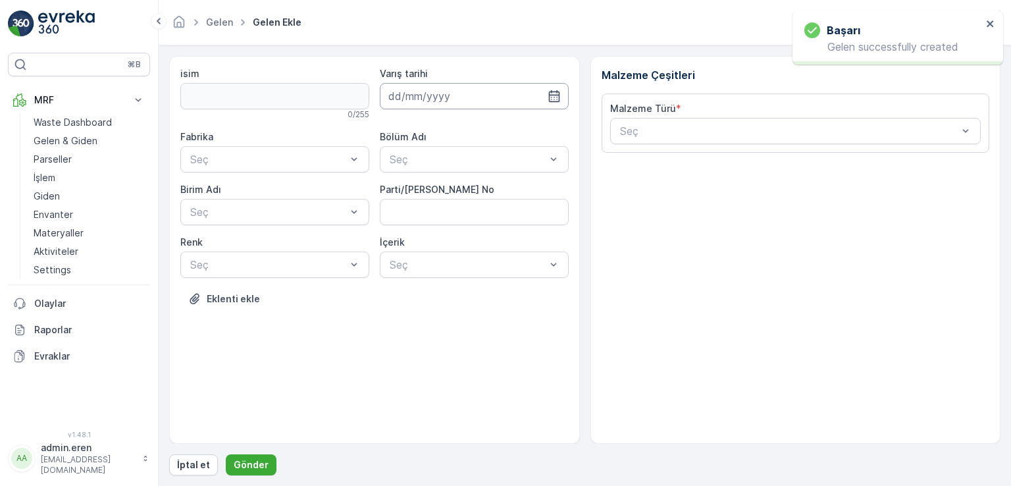
click at [492, 93] on input at bounding box center [474, 96] width 189 height 26
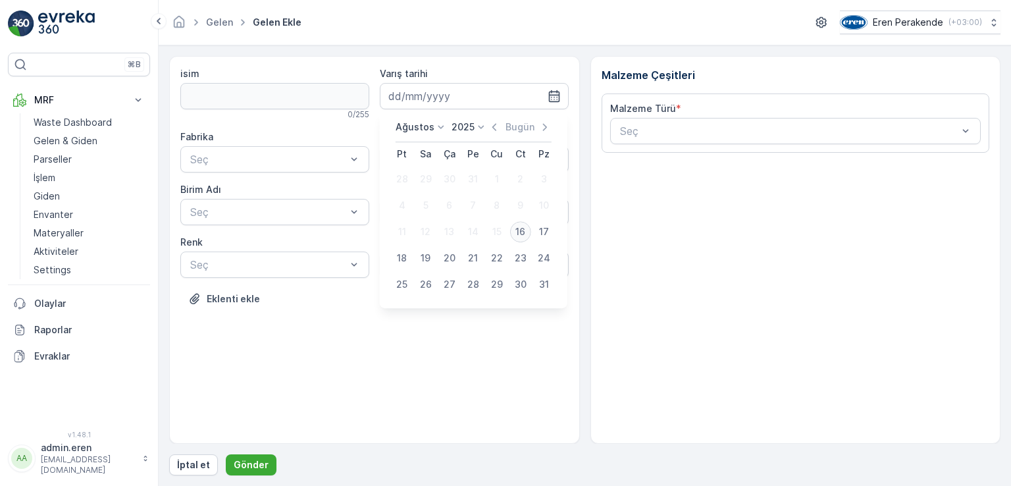
click at [523, 230] on div "16" at bounding box center [520, 231] width 21 height 21
type input "[DATE]"
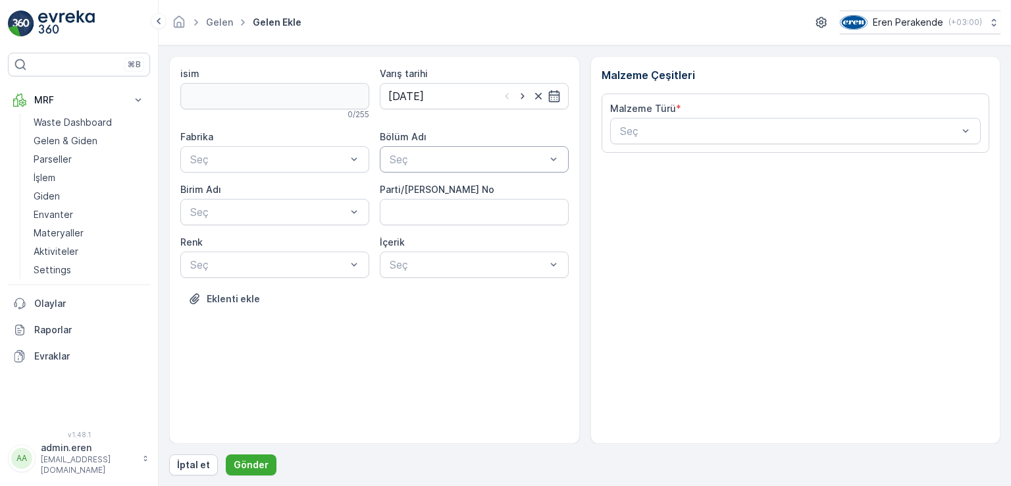
click at [494, 155] on div at bounding box center [467, 159] width 159 height 12
click at [475, 201] on div "Devanlay" at bounding box center [474, 191] width 189 height 22
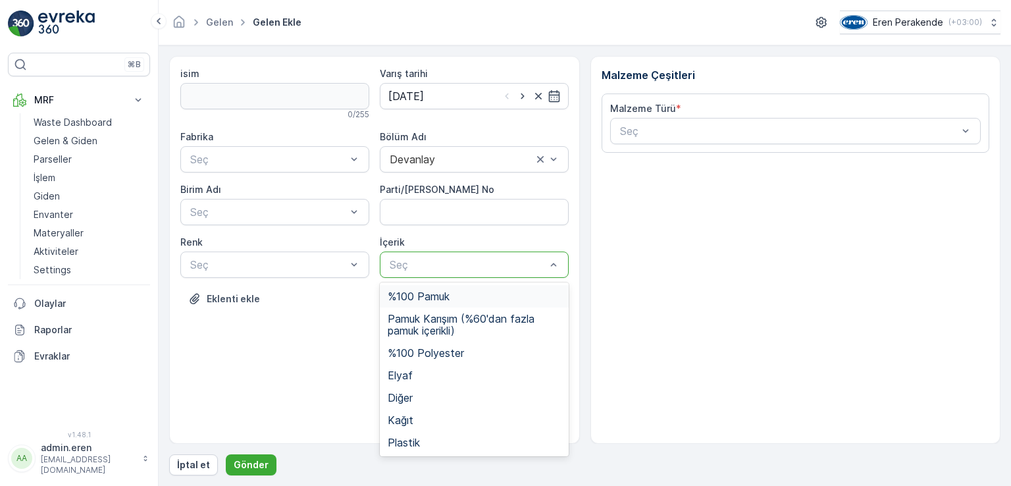
click at [483, 264] on div at bounding box center [467, 265] width 159 height 12
click at [425, 442] on div "Plastik" at bounding box center [474, 442] width 173 height 12
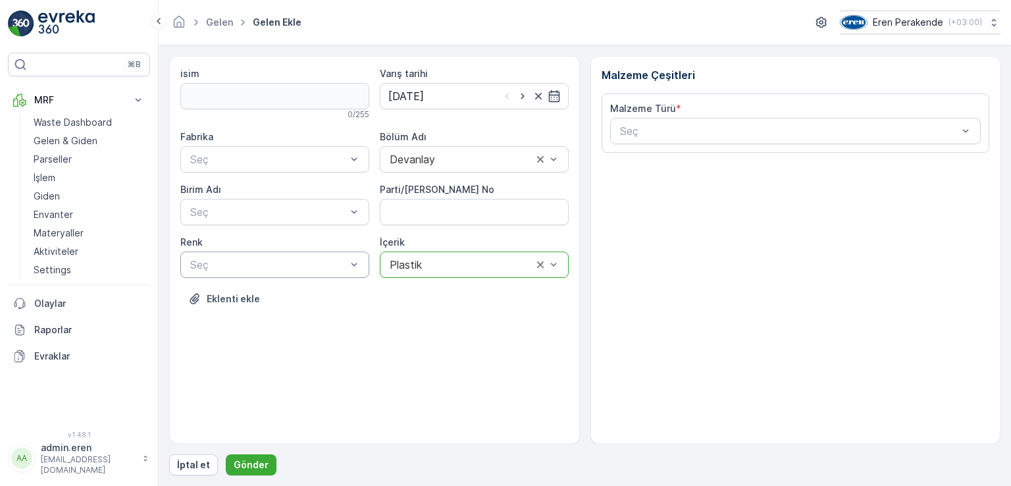
click at [344, 269] on div at bounding box center [268, 265] width 159 height 12
drag, startPoint x: 237, startPoint y: 406, endPoint x: 261, endPoint y: 350, distance: 61.4
click at [238, 406] on div "Plastik" at bounding box center [274, 408] width 173 height 12
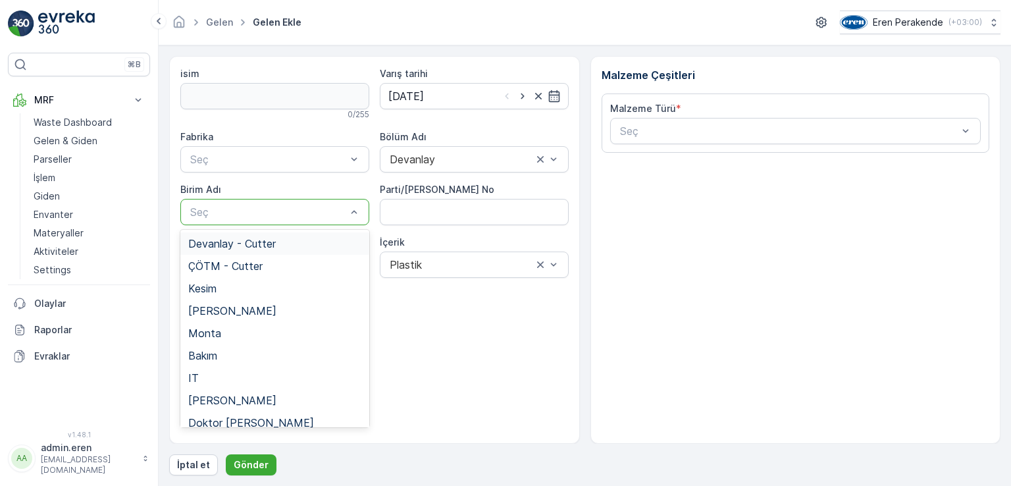
click at [278, 208] on div at bounding box center [268, 212] width 159 height 12
click at [258, 244] on span "Devanlay - Cutter" at bounding box center [232, 244] width 88 height 12
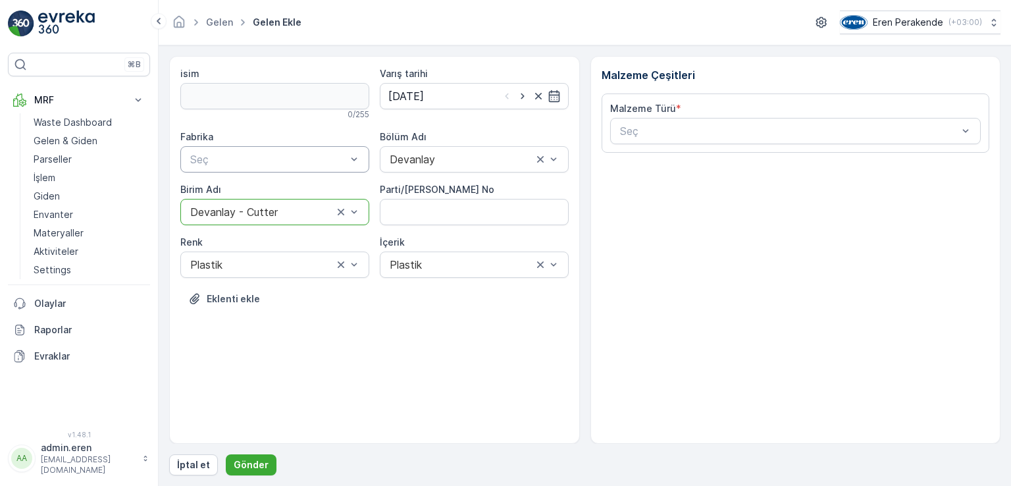
click at [300, 161] on div at bounding box center [268, 159] width 159 height 12
click at [287, 186] on div "Çorlu" at bounding box center [274, 191] width 173 height 12
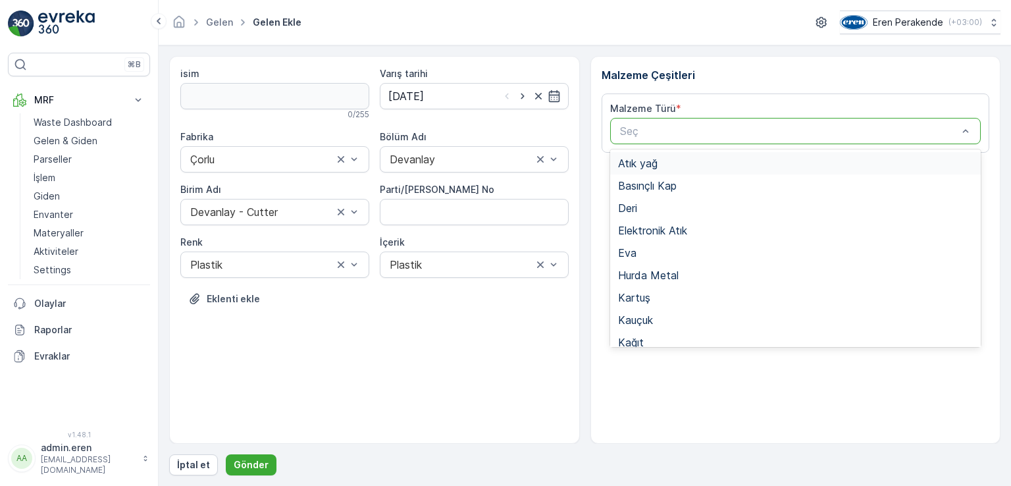
click at [933, 139] on div "Seç" at bounding box center [795, 131] width 371 height 26
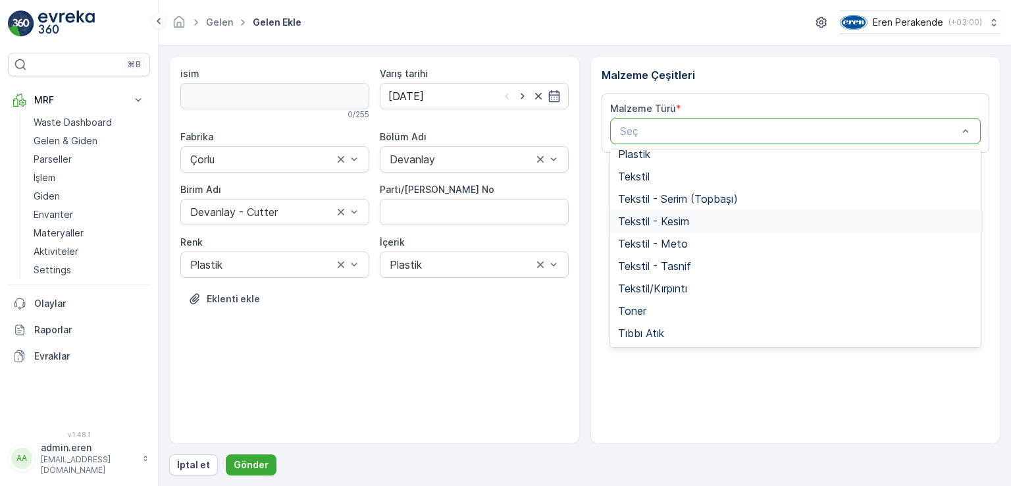
click at [693, 227] on div "Tekstil - Kesim" at bounding box center [795, 221] width 371 height 22
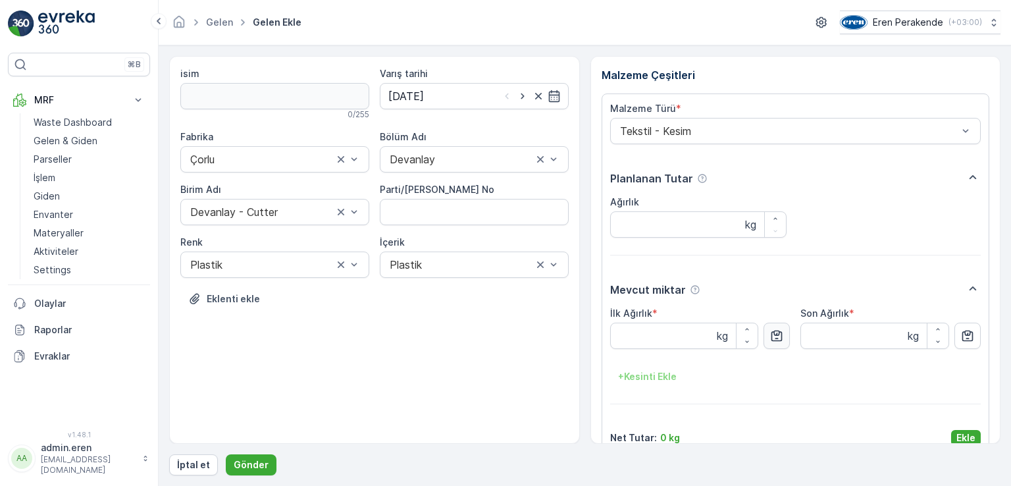
click at [767, 336] on button "button" at bounding box center [777, 336] width 26 height 26
type Ağırlık "5.08"
click at [961, 435] on p "Ekle" at bounding box center [966, 437] width 19 height 13
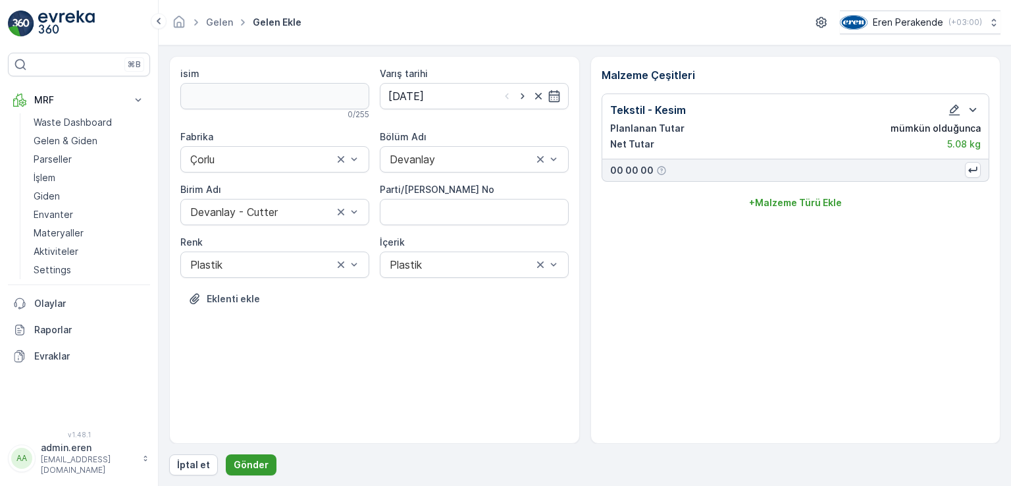
click at [240, 461] on p "Gönder" at bounding box center [251, 464] width 35 height 13
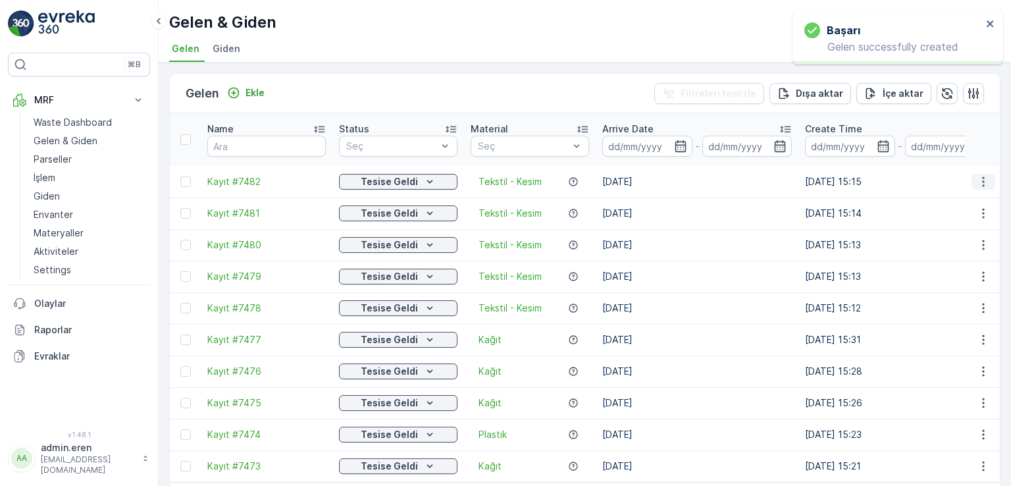
click at [985, 175] on icon "button" at bounding box center [983, 181] width 13 height 13
click at [930, 242] on span "QR'ı yazdır" at bounding box center [924, 242] width 47 height 13
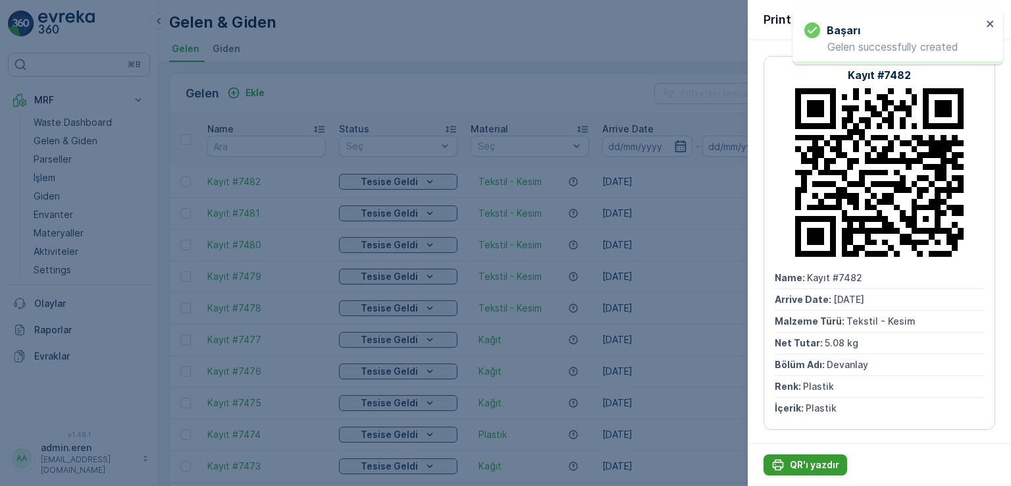
click at [818, 462] on p "QR'ı yazdır" at bounding box center [814, 464] width 49 height 13
click at [798, 470] on p "QR'ı yazdır" at bounding box center [814, 464] width 49 height 13
click at [990, 16] on icon "button" at bounding box center [990, 18] width 13 height 13
